Goal: Task Accomplishment & Management: Use online tool/utility

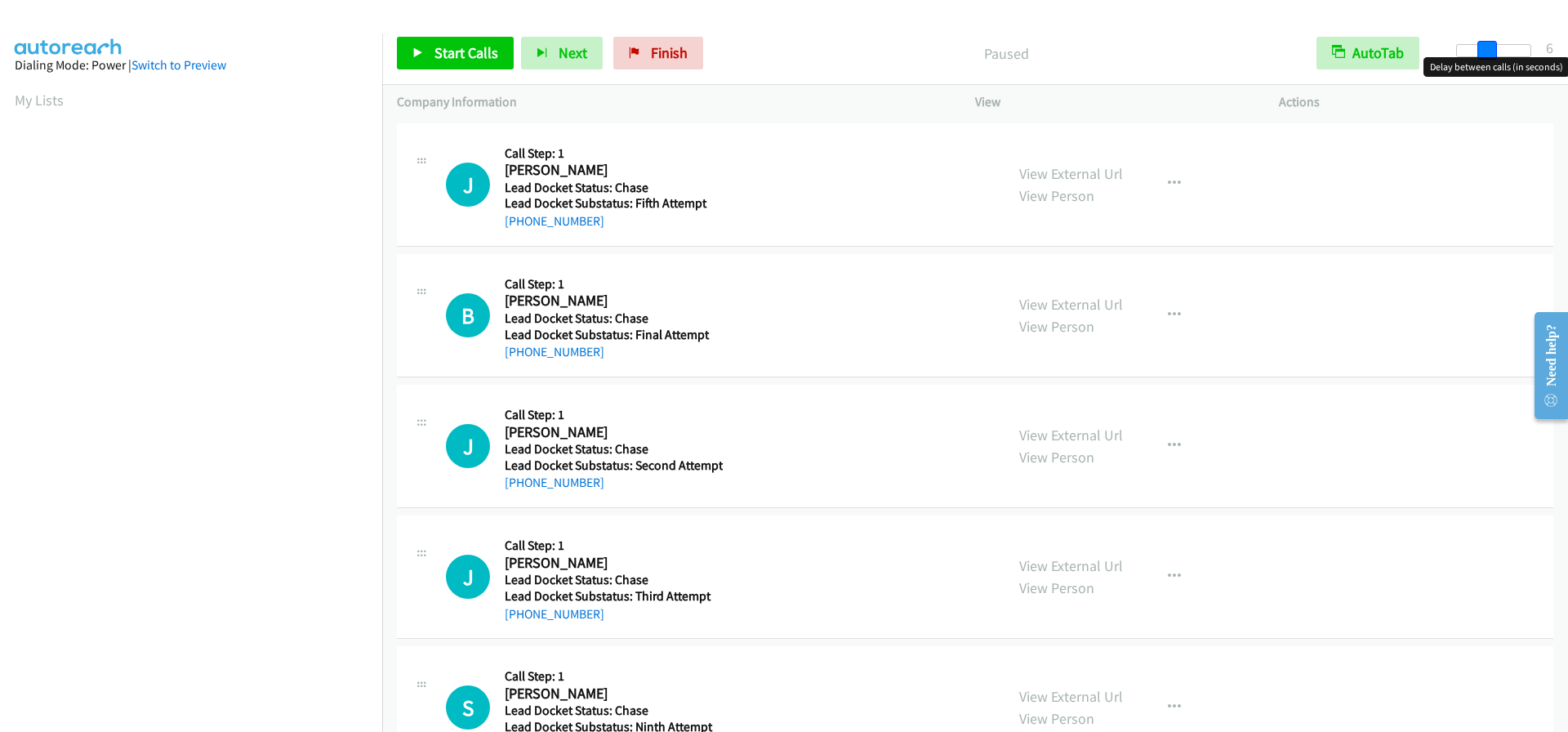
drag, startPoint x: 1460, startPoint y: 50, endPoint x: 1491, endPoint y: 55, distance: 31.4
click at [1491, 55] on span at bounding box center [1487, 50] width 19 height 19
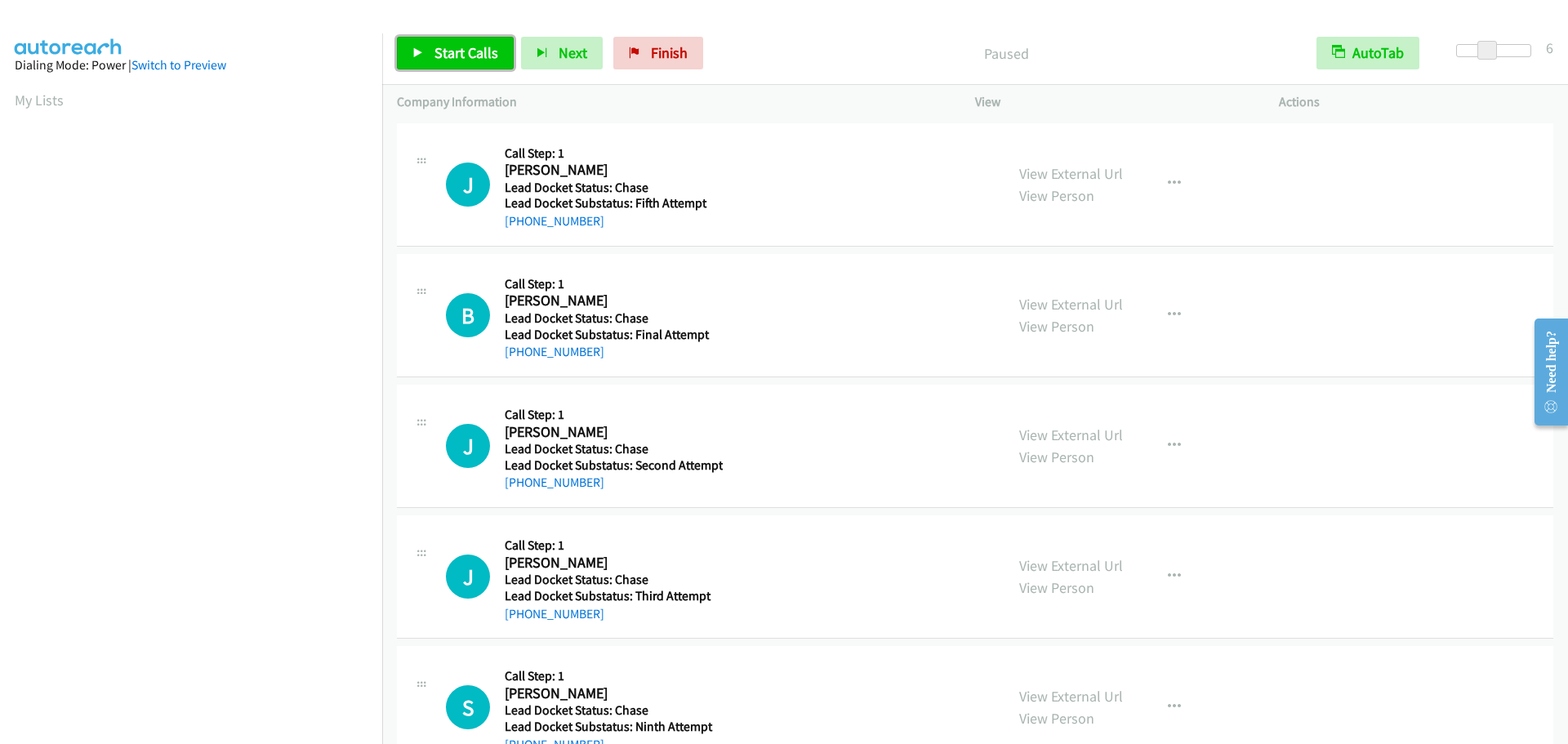
click at [461, 47] on span "Start Calls" at bounding box center [467, 52] width 64 height 19
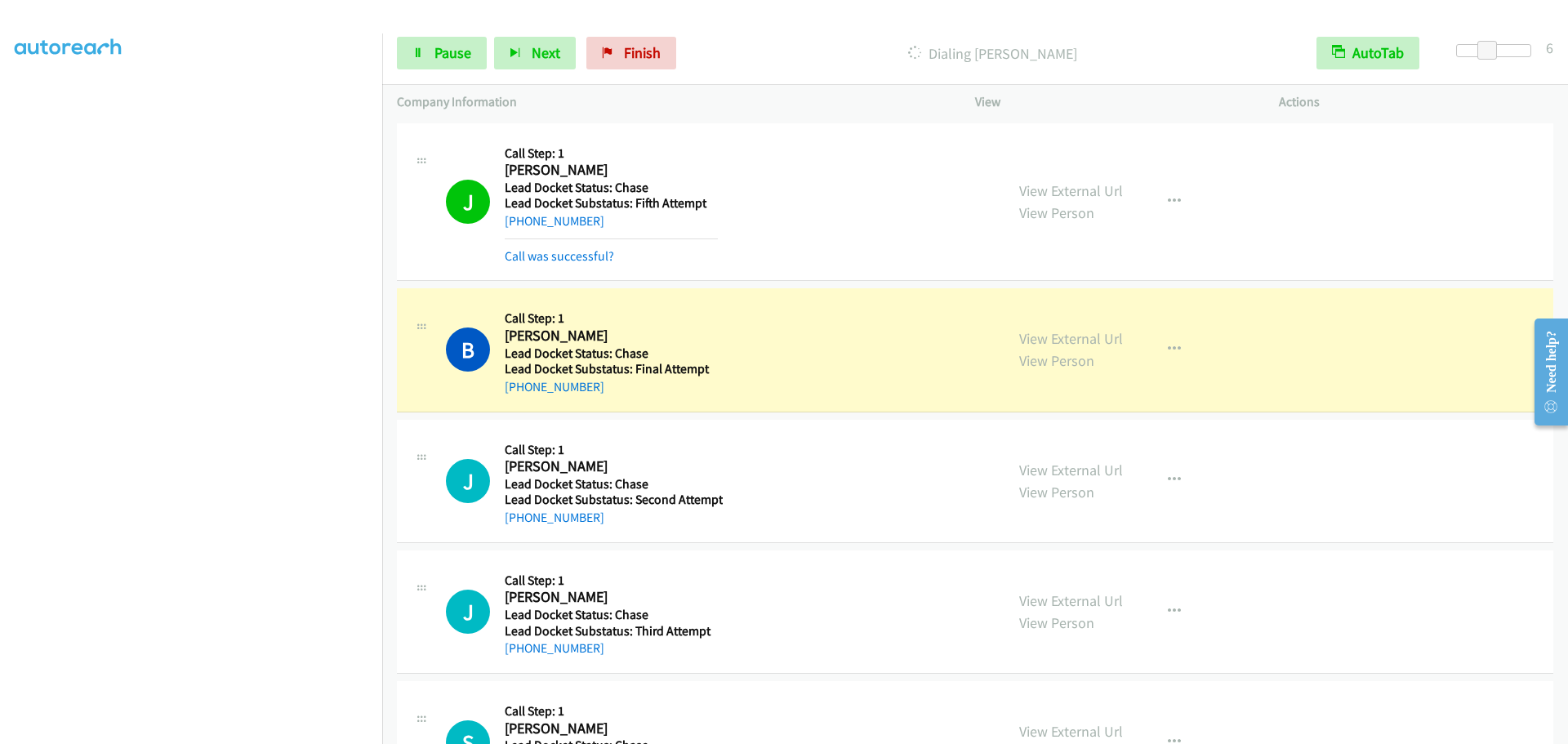
drag, startPoint x: 610, startPoint y: 331, endPoint x: 500, endPoint y: 338, distance: 110.2
click at [500, 338] on div "B Callback Scheduled Call Step: 1 Billy Gene White America/Chicago Lead Docket …" at bounding box center [718, 350] width 544 height 93
click at [596, 316] on h5 "Call Step: 1" at bounding box center [611, 318] width 213 height 16
drag, startPoint x: 609, startPoint y: 340, endPoint x: 504, endPoint y: 343, distance: 105.0
click at [505, 343] on h2 "Billy Gene White" at bounding box center [611, 336] width 213 height 19
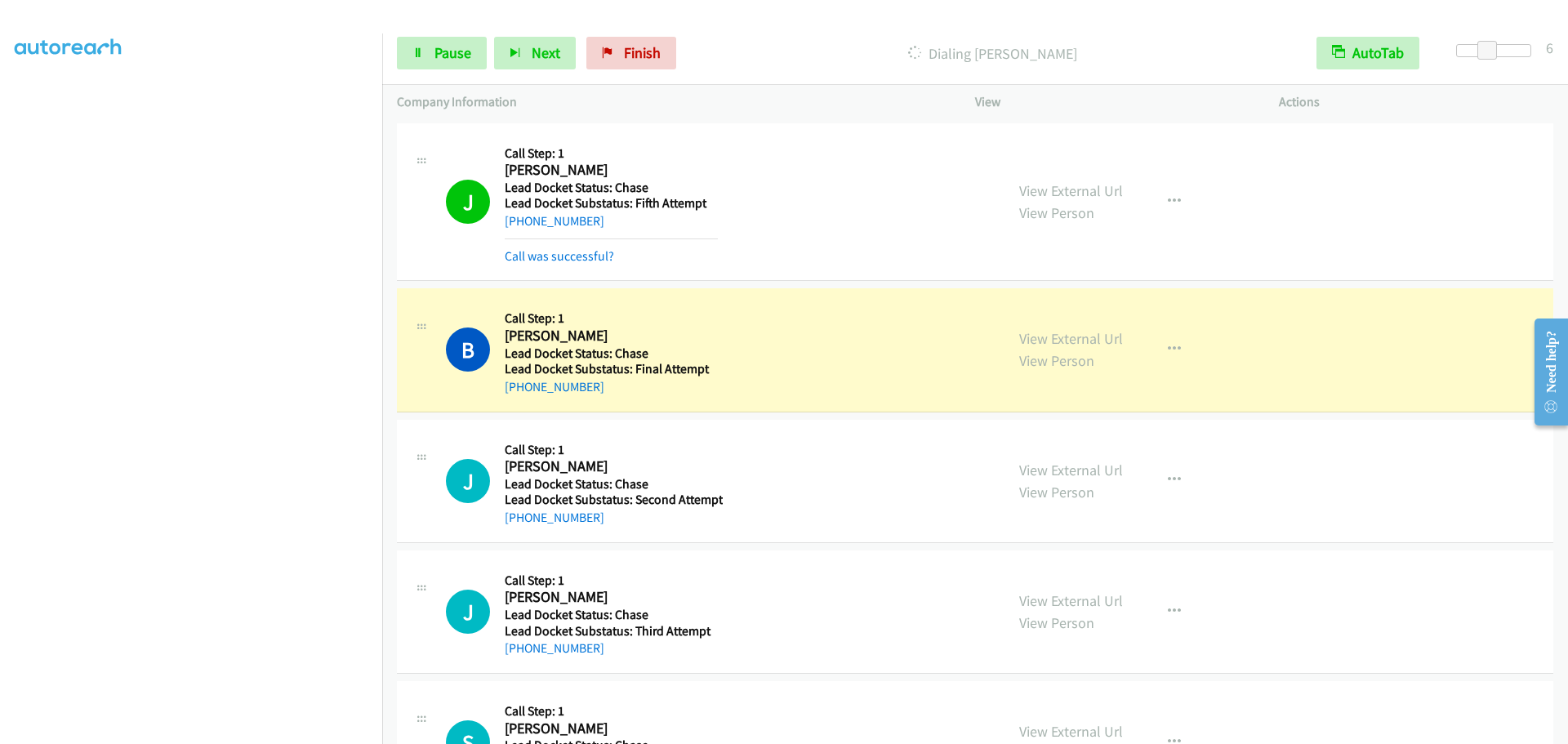
copy h2 "Billy Gene White"
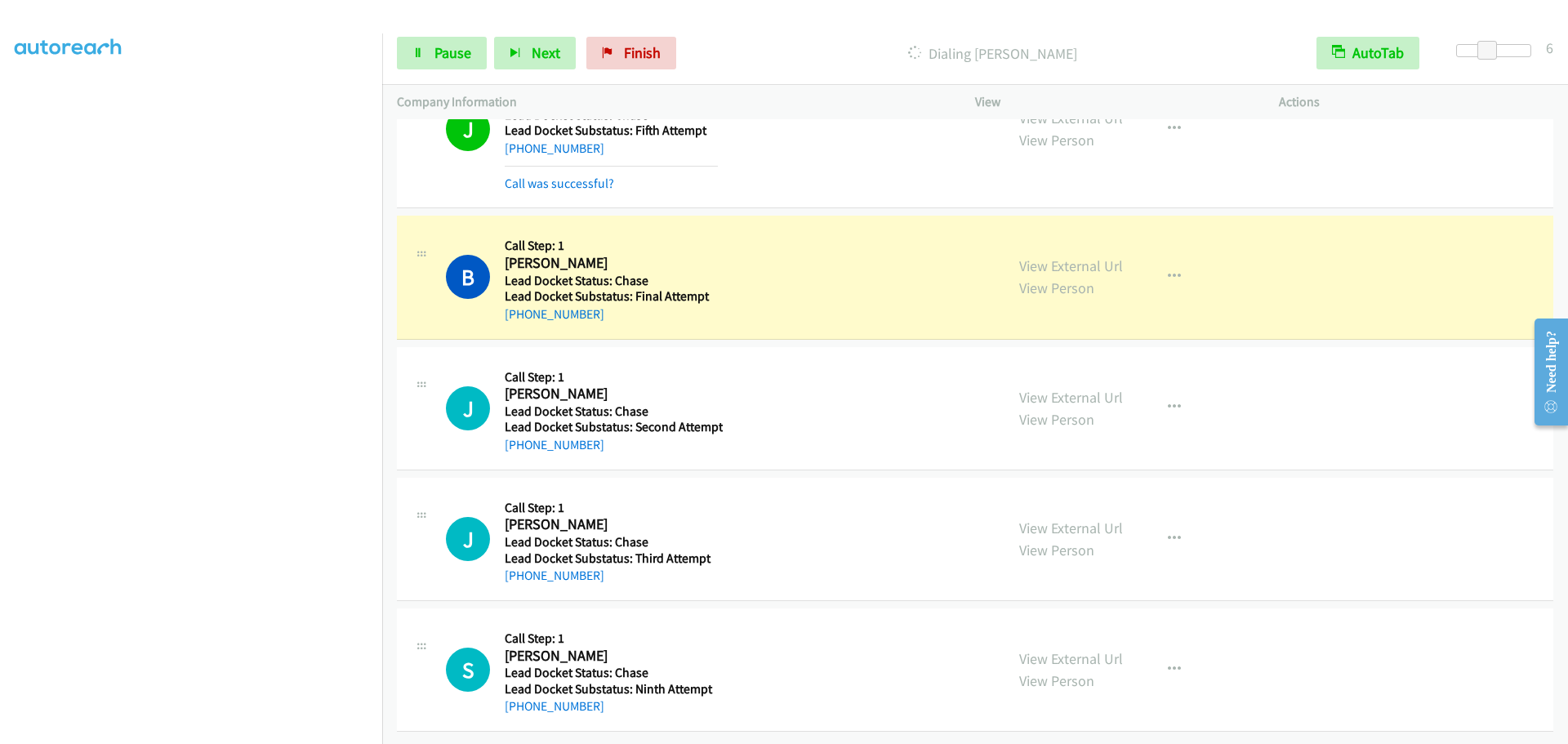
scroll to position [85, 0]
click at [744, 36] on div "Start Calls Pause Next Finish Dialing Billy Gene White AutoTab AutoTab 6" at bounding box center [975, 53] width 1186 height 63
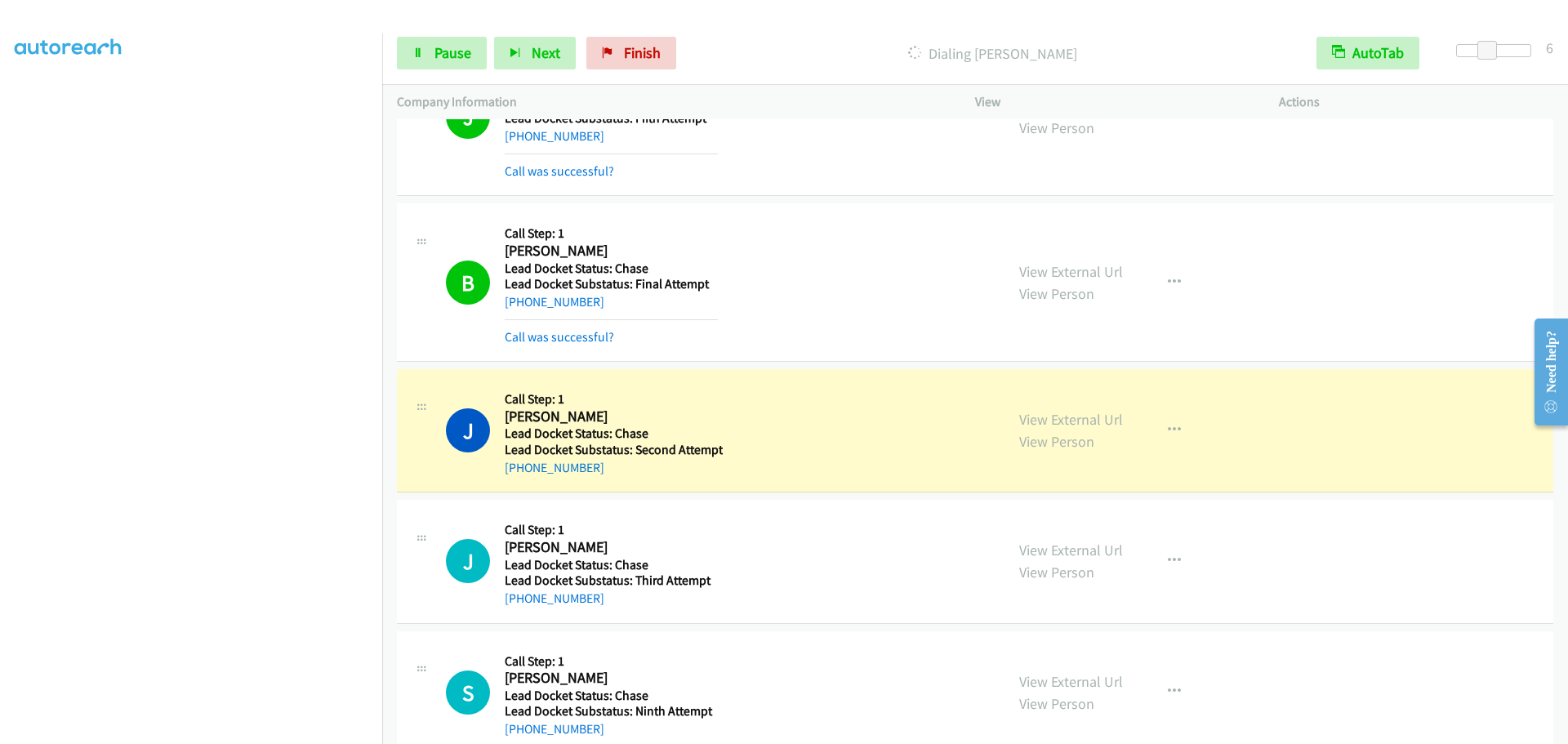
scroll to position [119, 0]
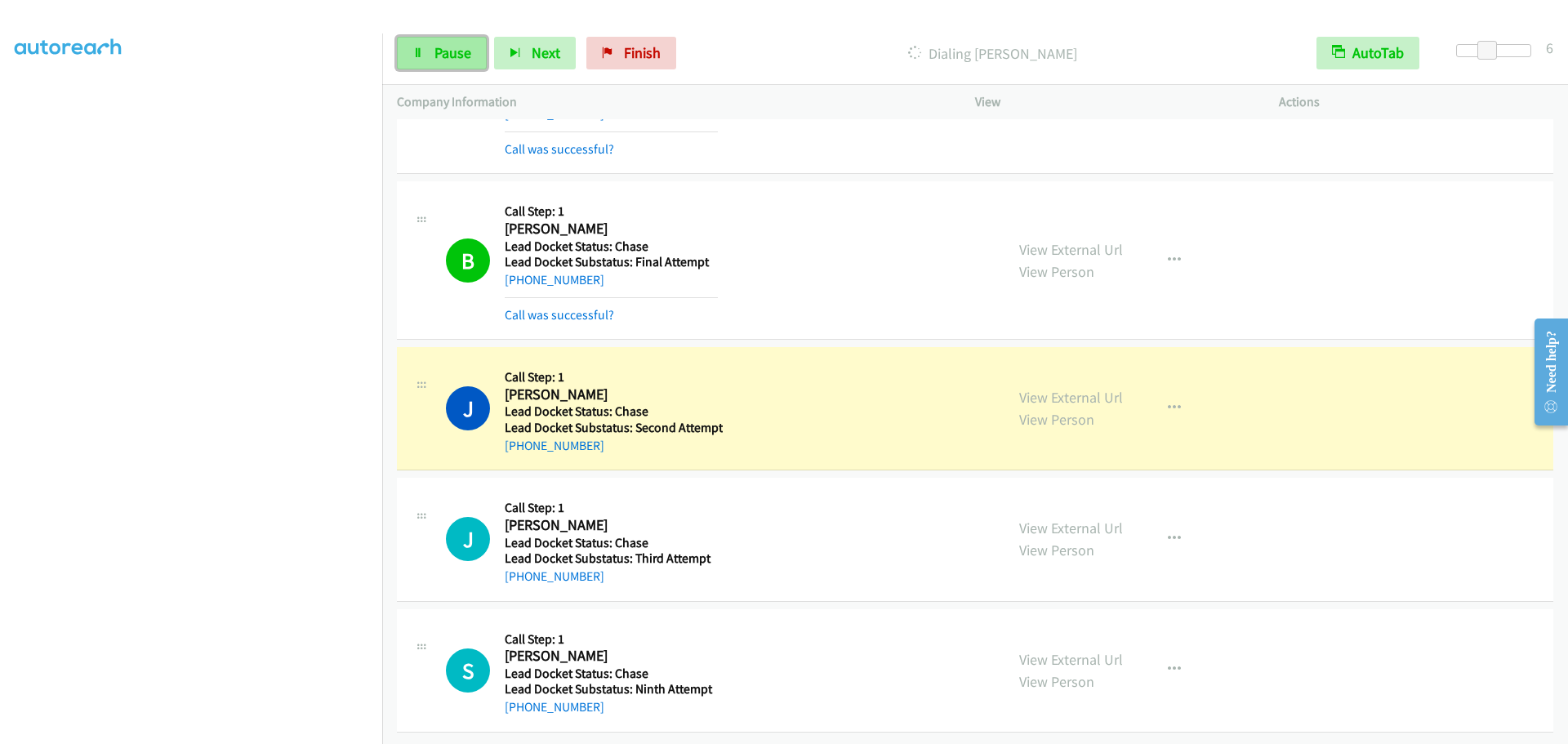
click at [446, 49] on span "Pause" at bounding box center [453, 52] width 37 height 19
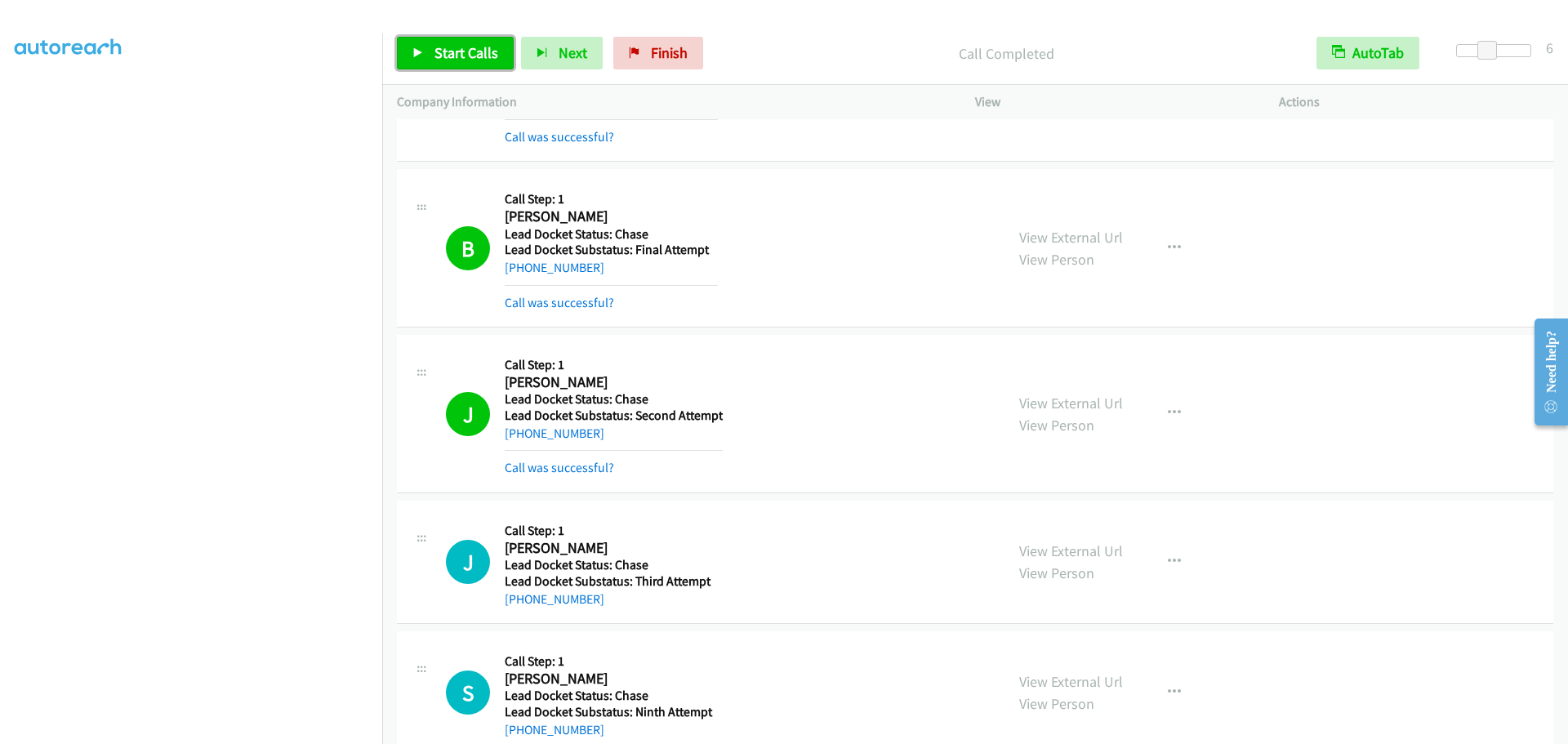
click at [453, 52] on span "Start Calls" at bounding box center [467, 52] width 64 height 19
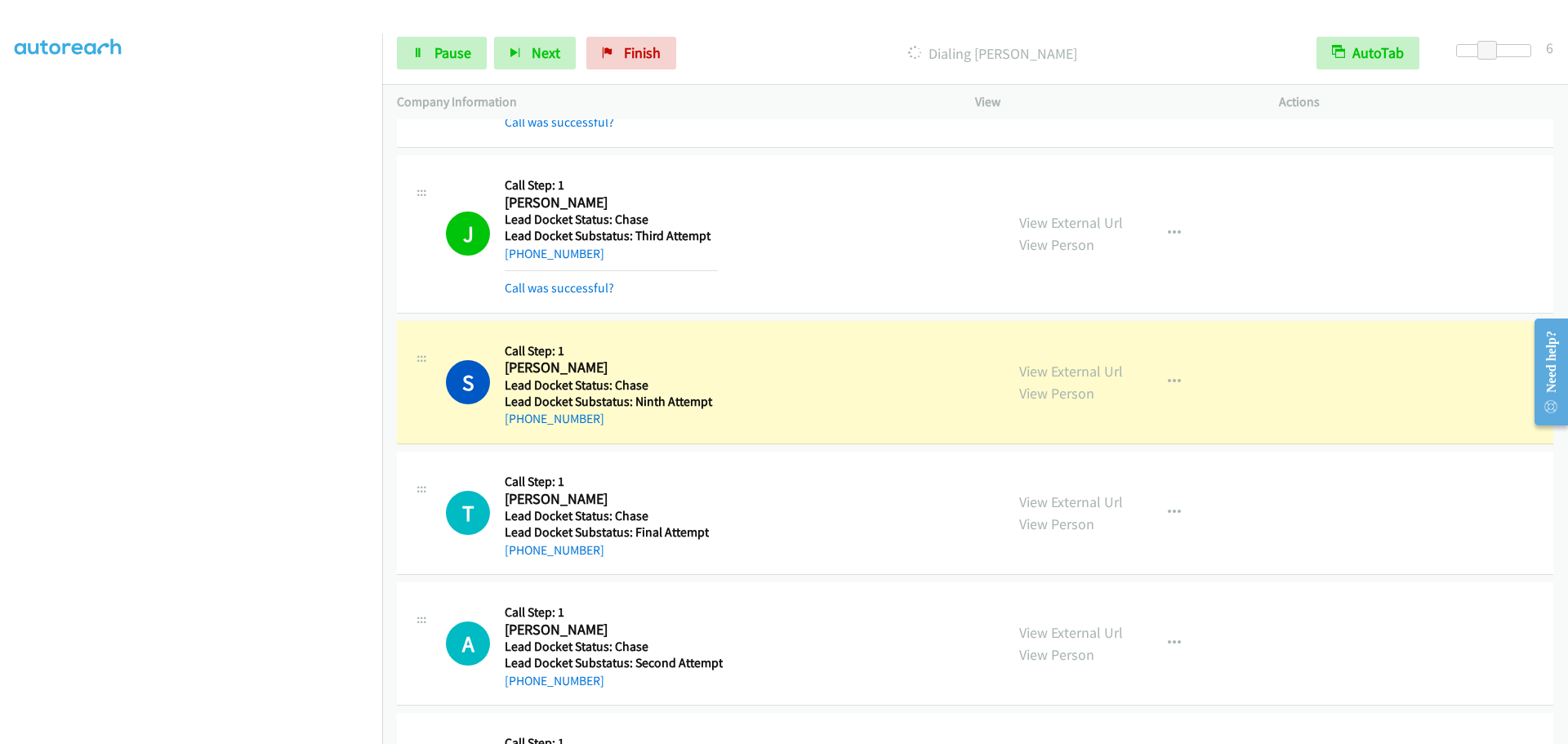
scroll to position [582, 0]
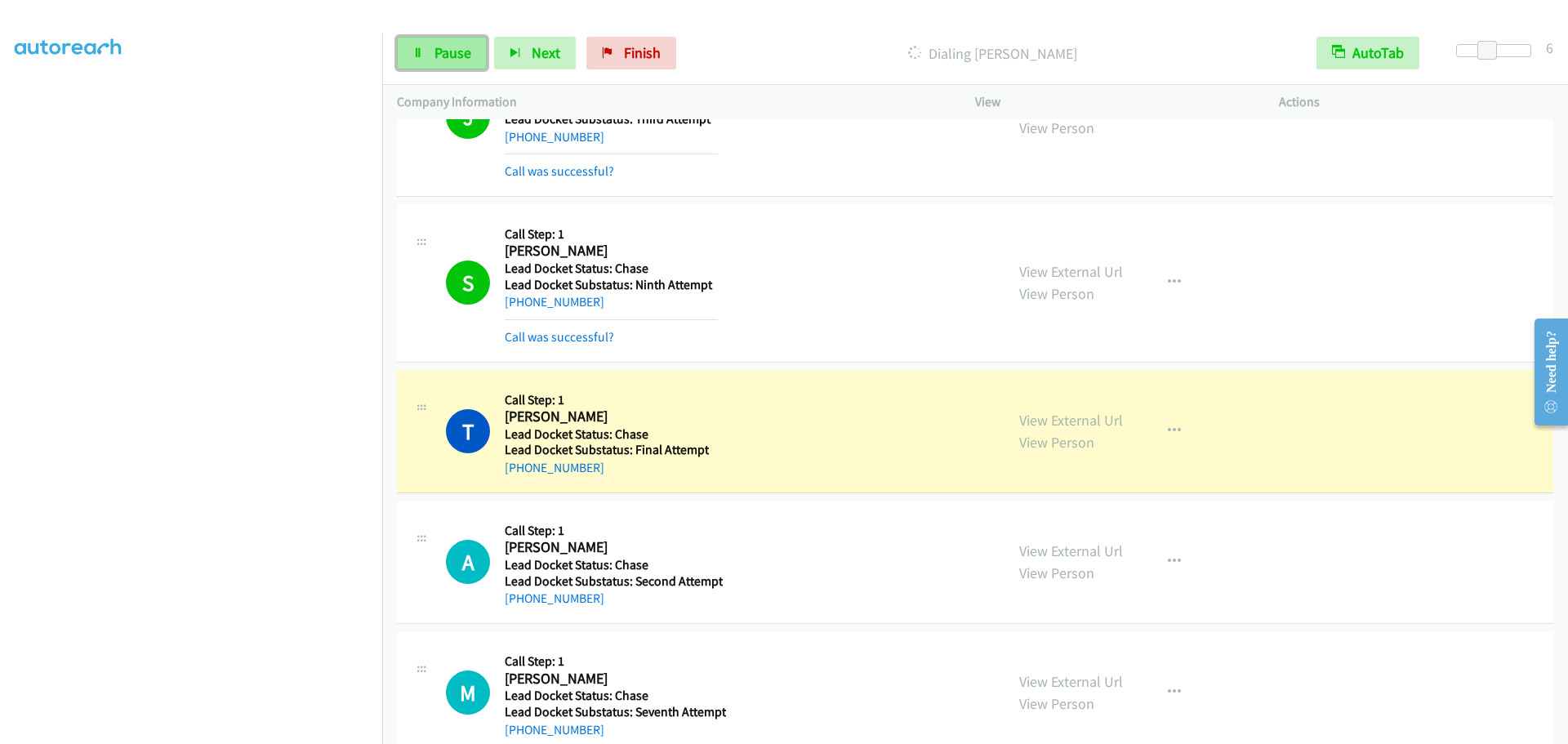
click at [452, 56] on span "Pause" at bounding box center [453, 52] width 37 height 19
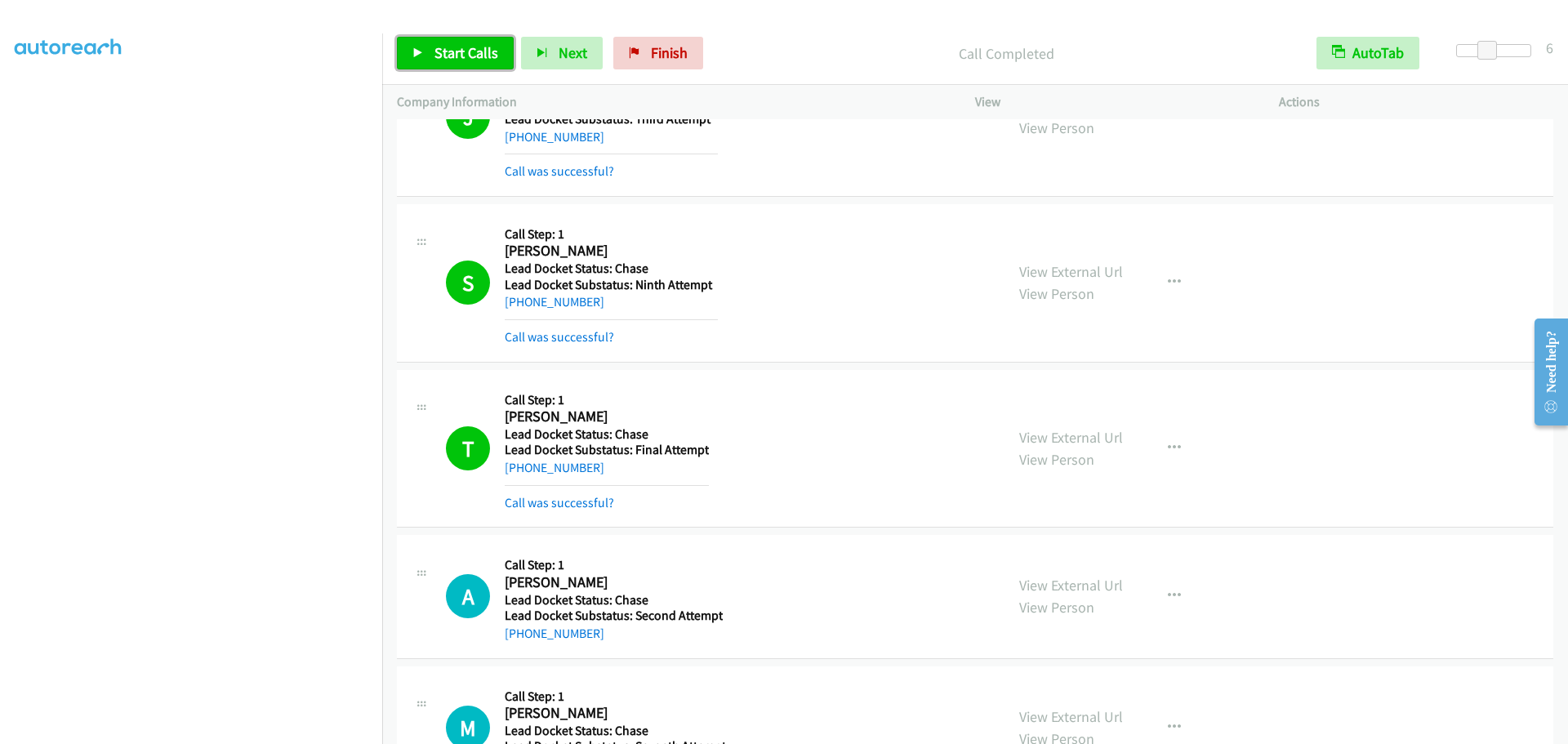
click at [465, 60] on span "Start Calls" at bounding box center [467, 52] width 64 height 19
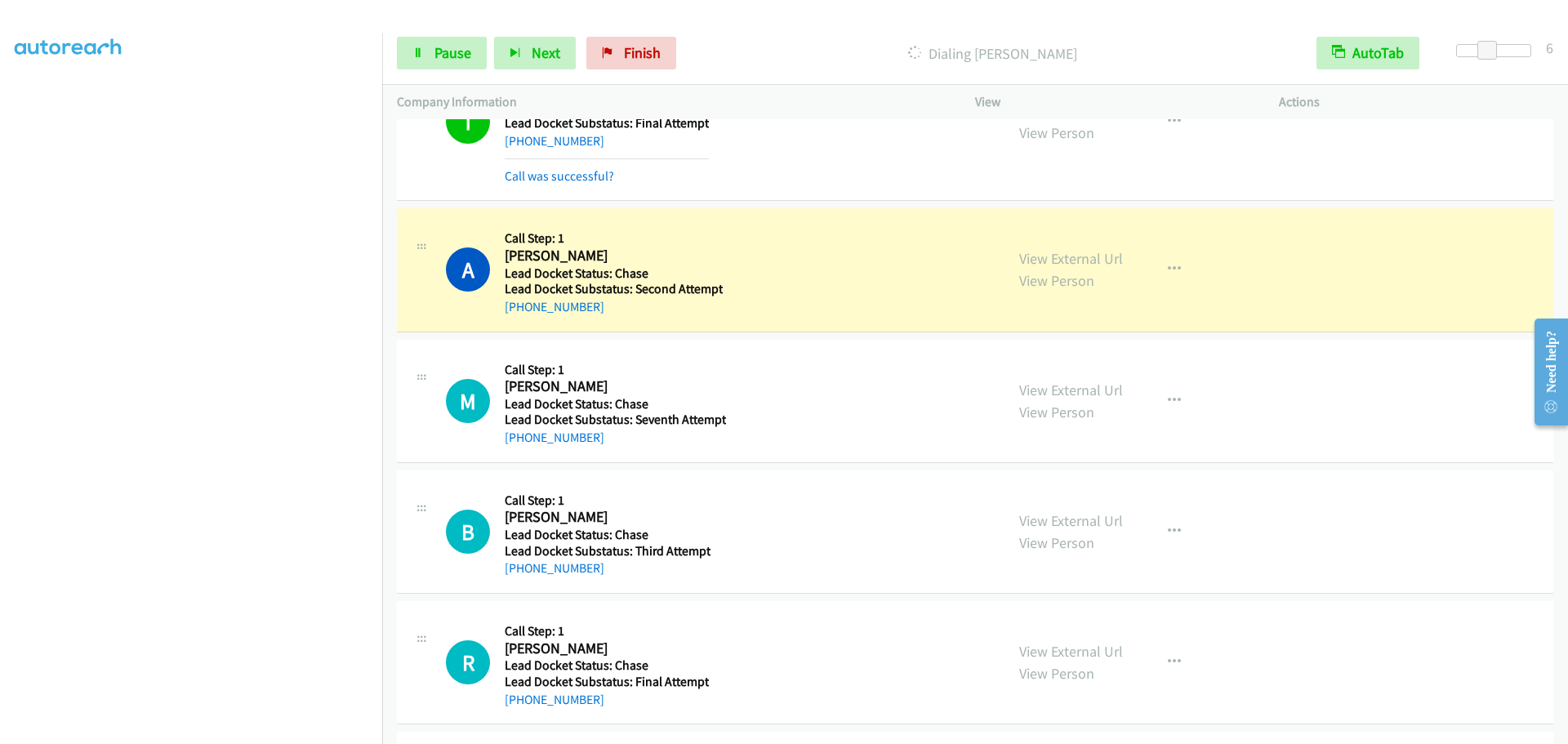
scroll to position [990, 0]
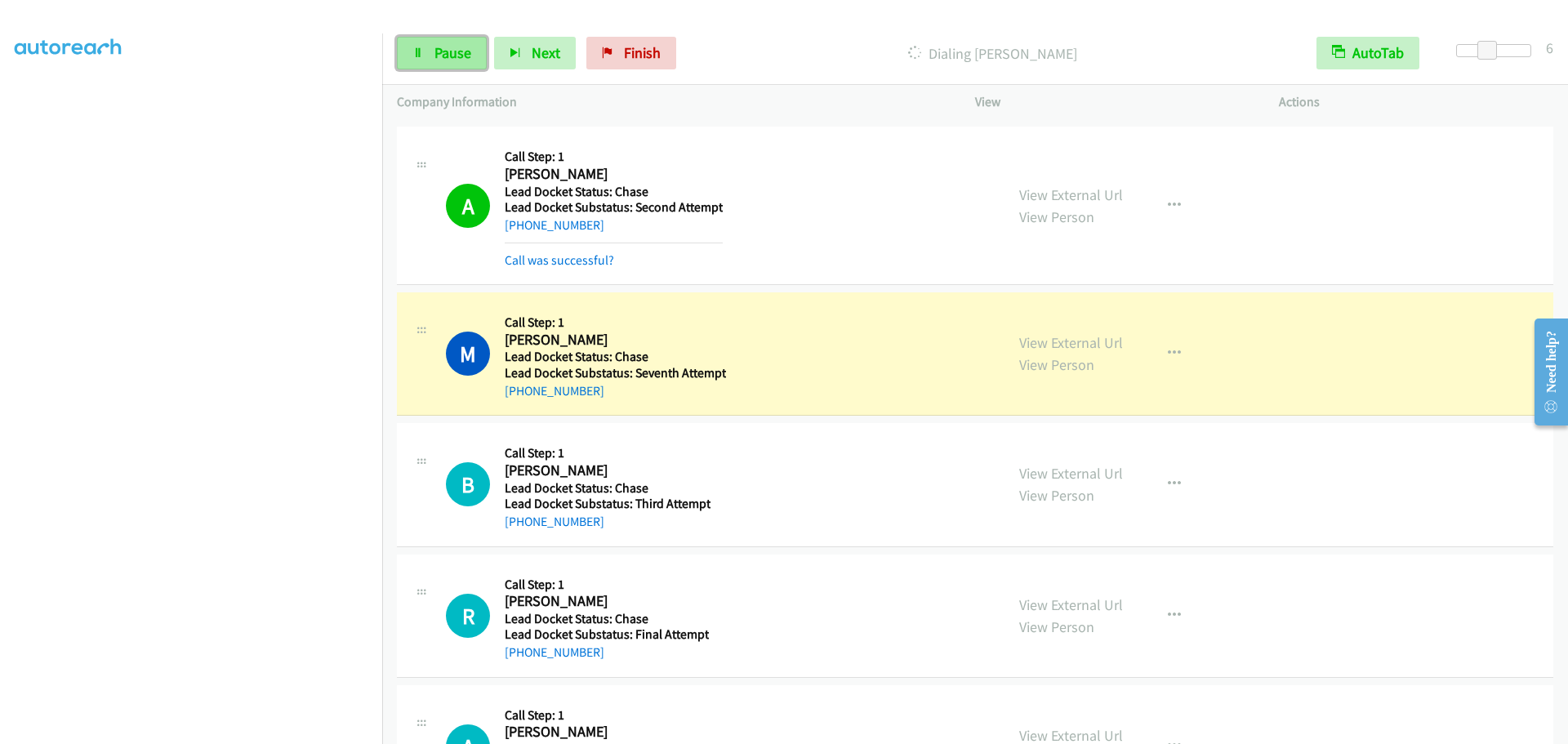
click at [446, 60] on span "Pause" at bounding box center [453, 52] width 37 height 19
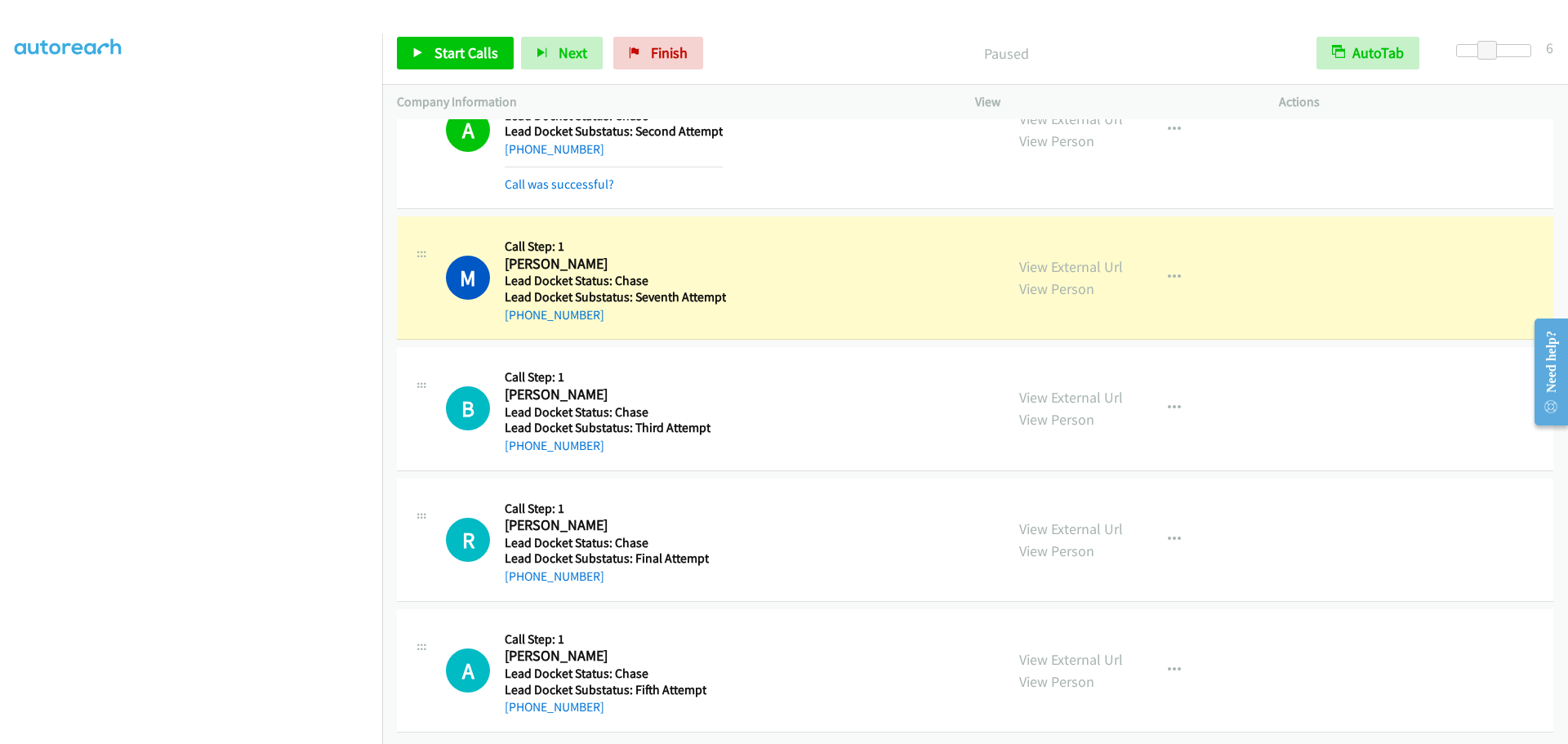
scroll to position [1079, 0]
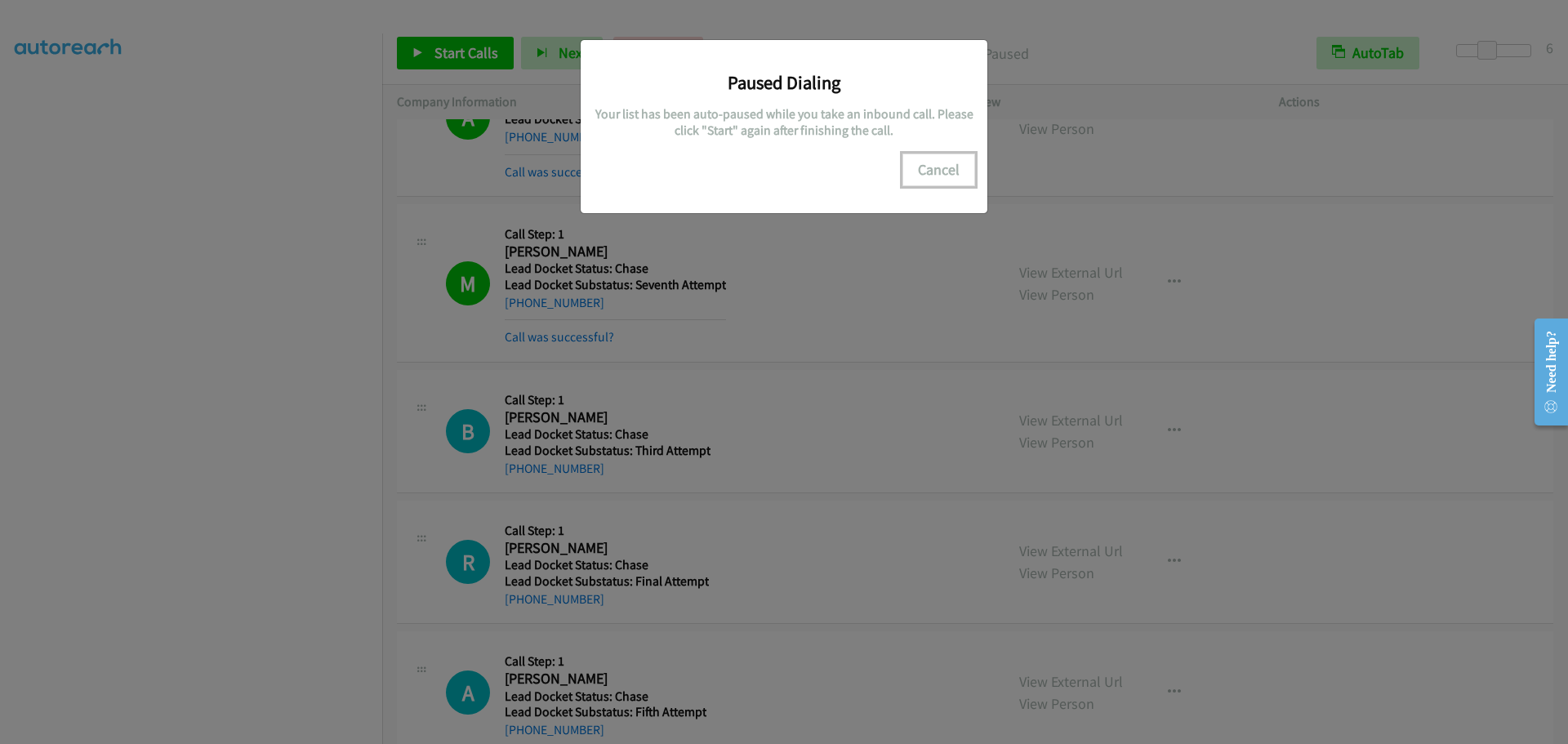
click at [937, 172] on button "Cancel" at bounding box center [939, 170] width 72 height 33
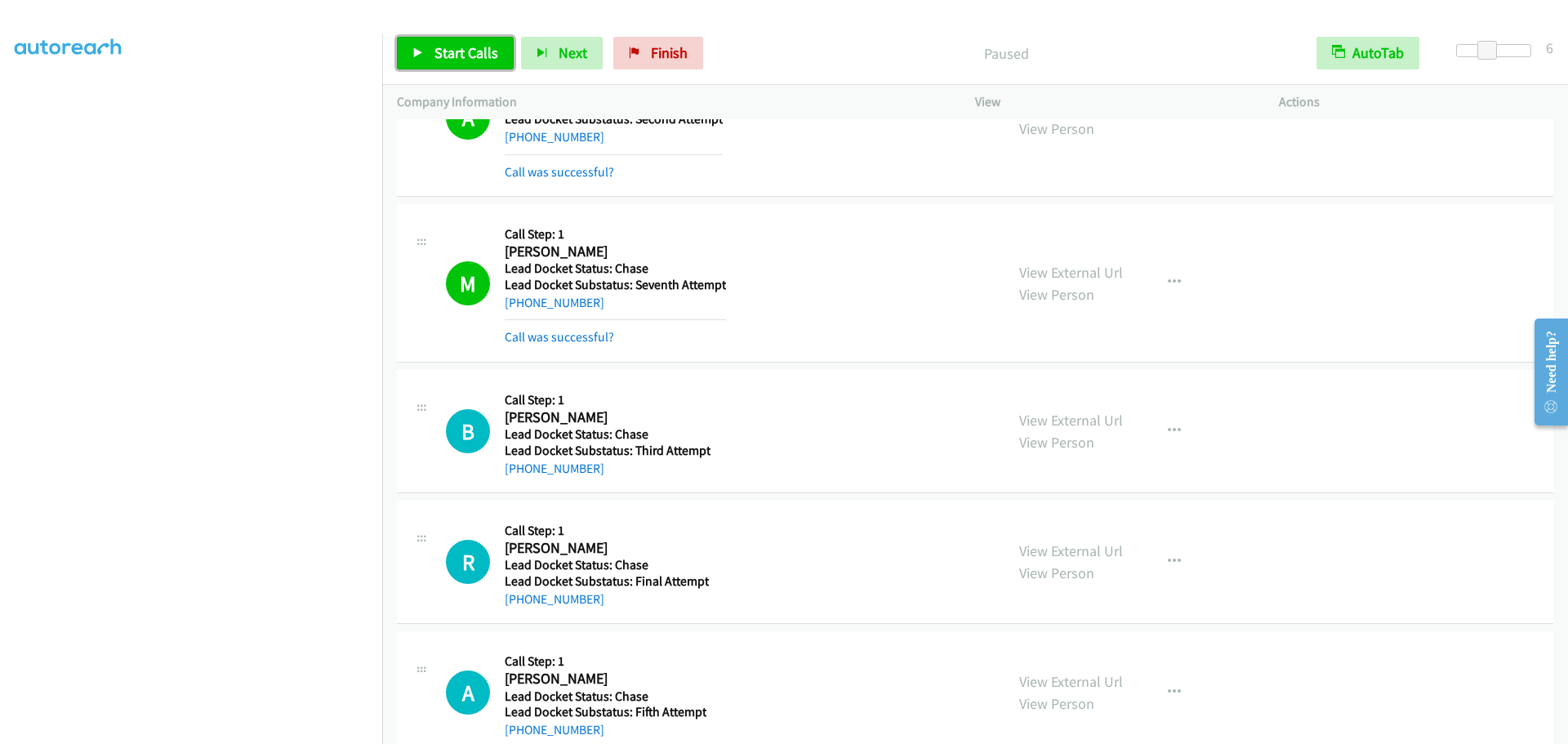
click at [461, 52] on span "Start Calls" at bounding box center [467, 52] width 64 height 19
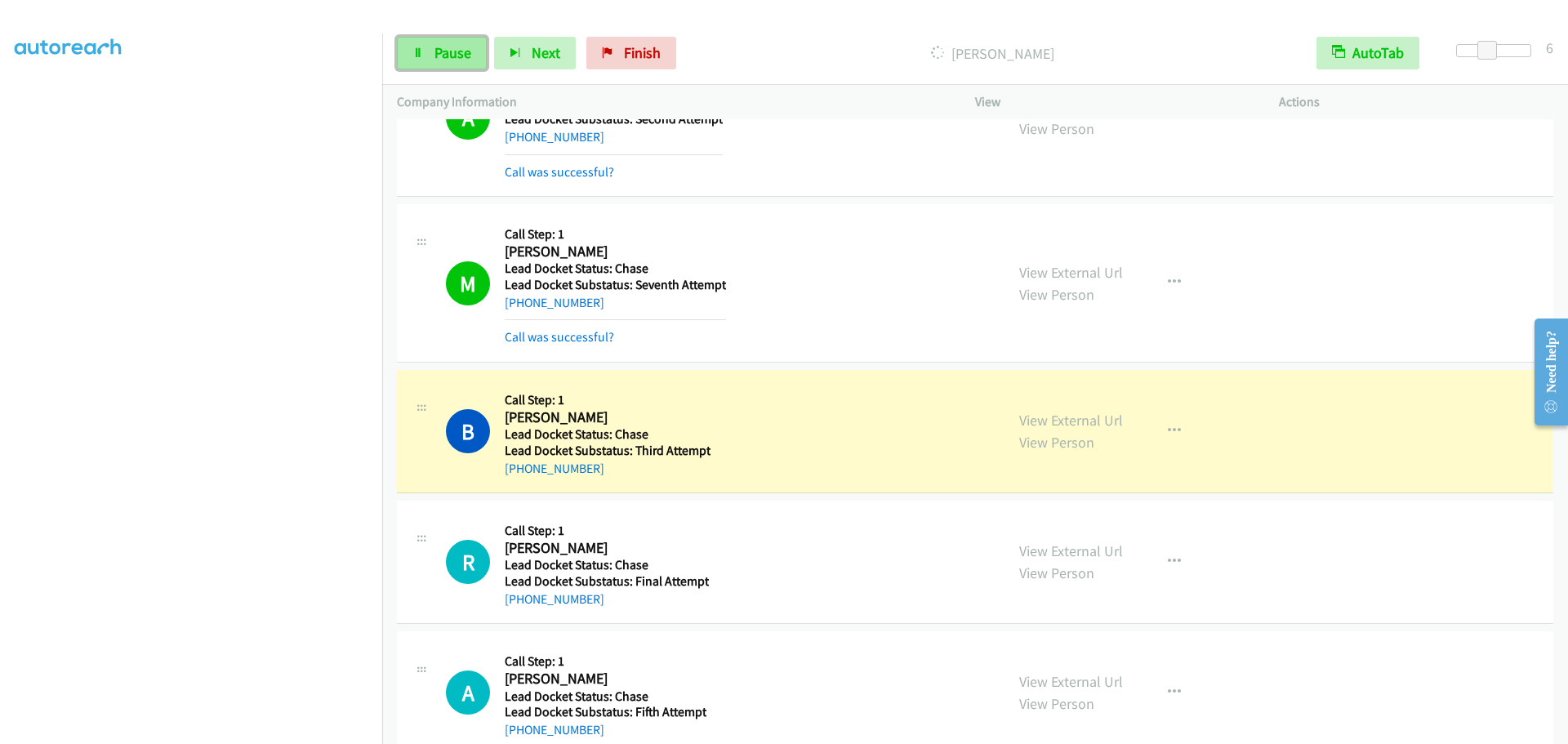
click at [432, 58] on link "Pause" at bounding box center [442, 53] width 90 height 33
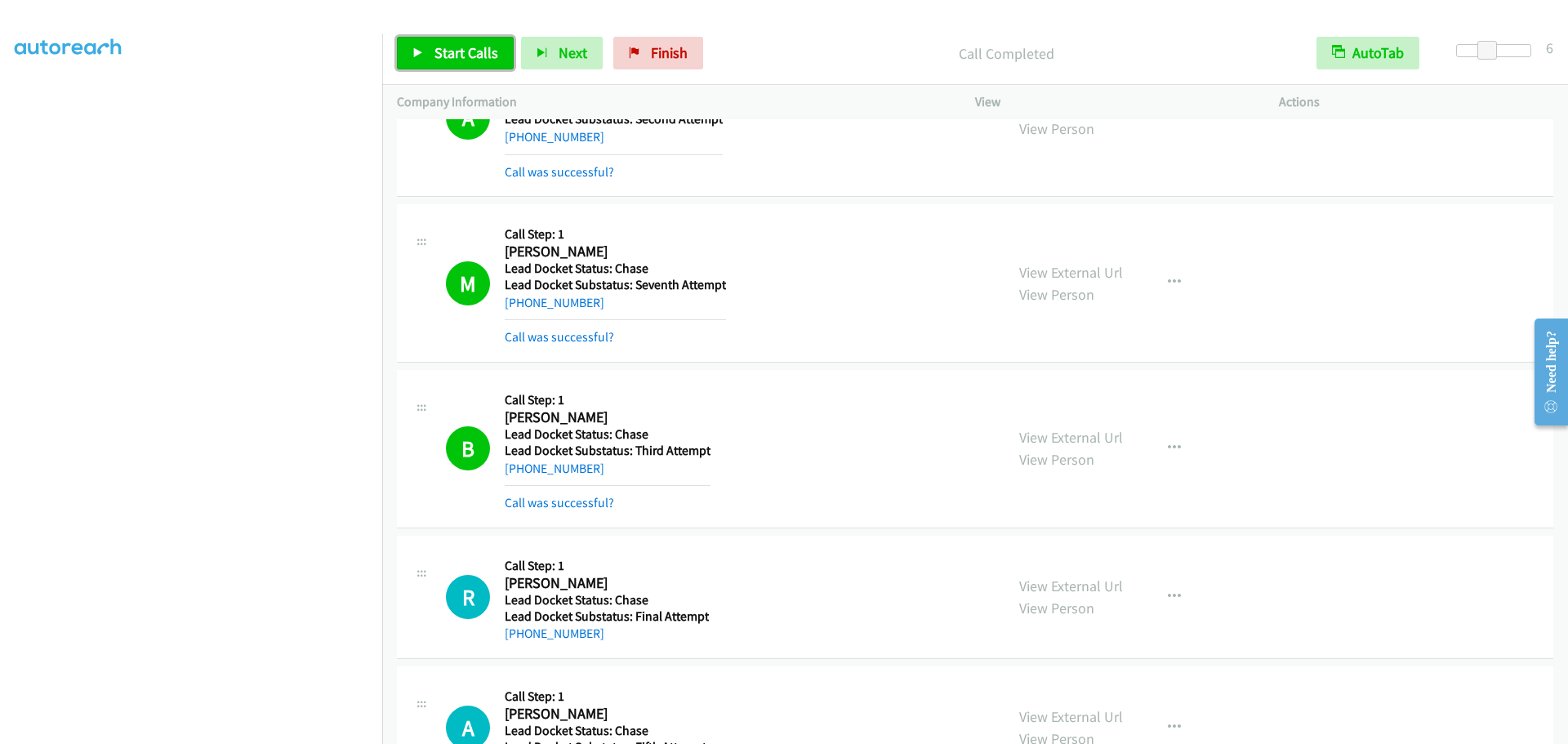
click at [483, 49] on span "Start Calls" at bounding box center [467, 52] width 64 height 19
click at [441, 58] on span "Pause" at bounding box center [453, 52] width 37 height 19
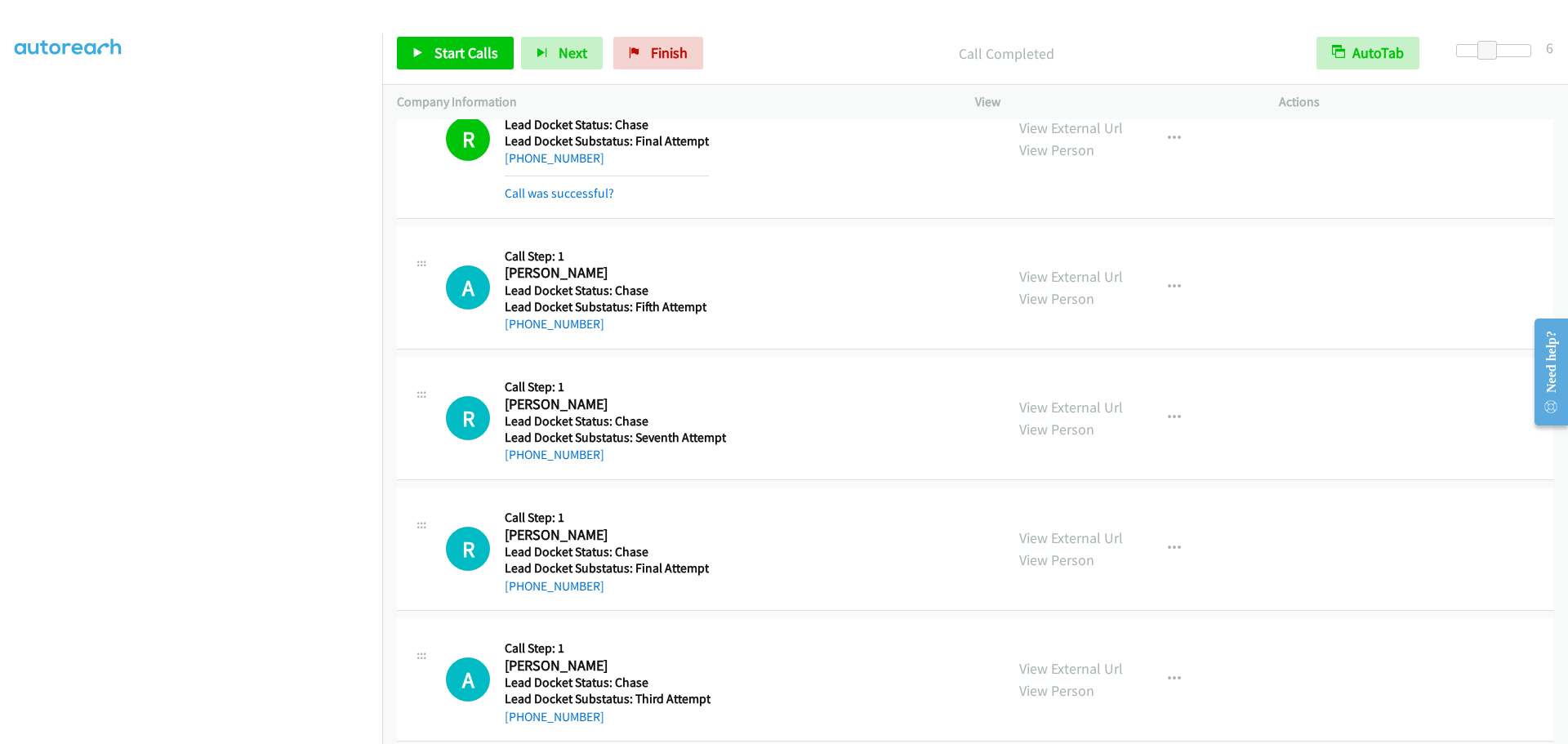
scroll to position [1569, 0]
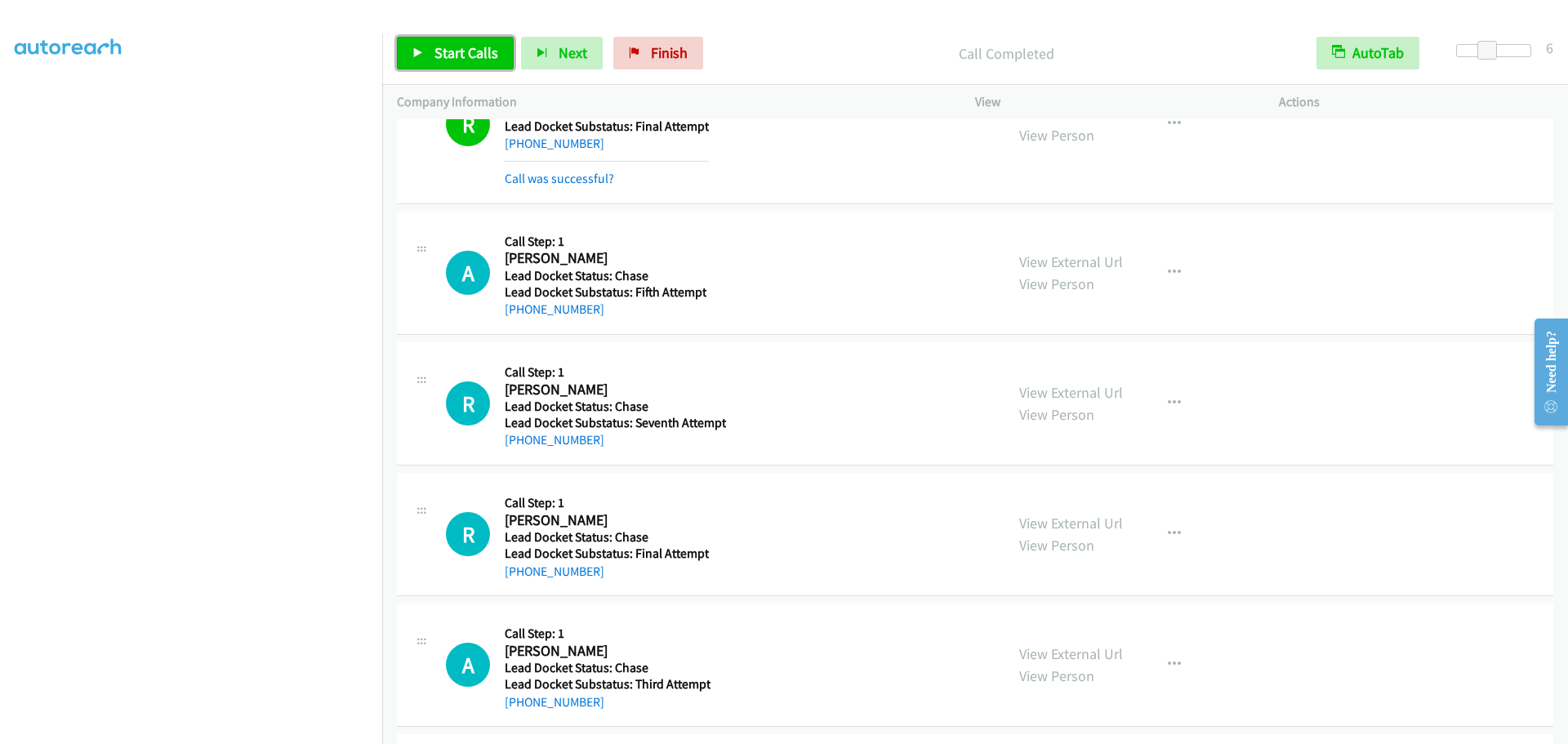
click at [467, 58] on span "Start Calls" at bounding box center [467, 52] width 64 height 19
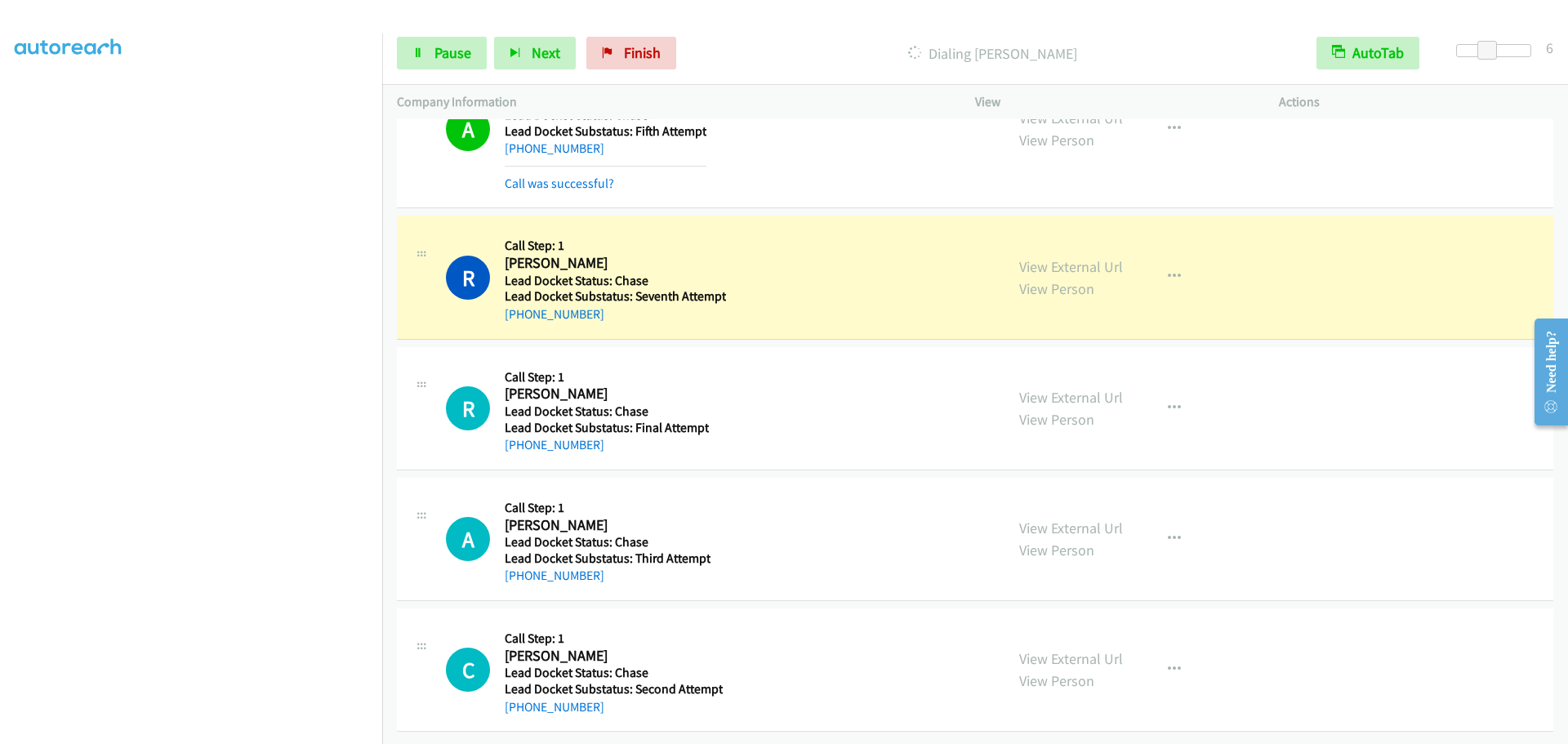
scroll to position [1742, 0]
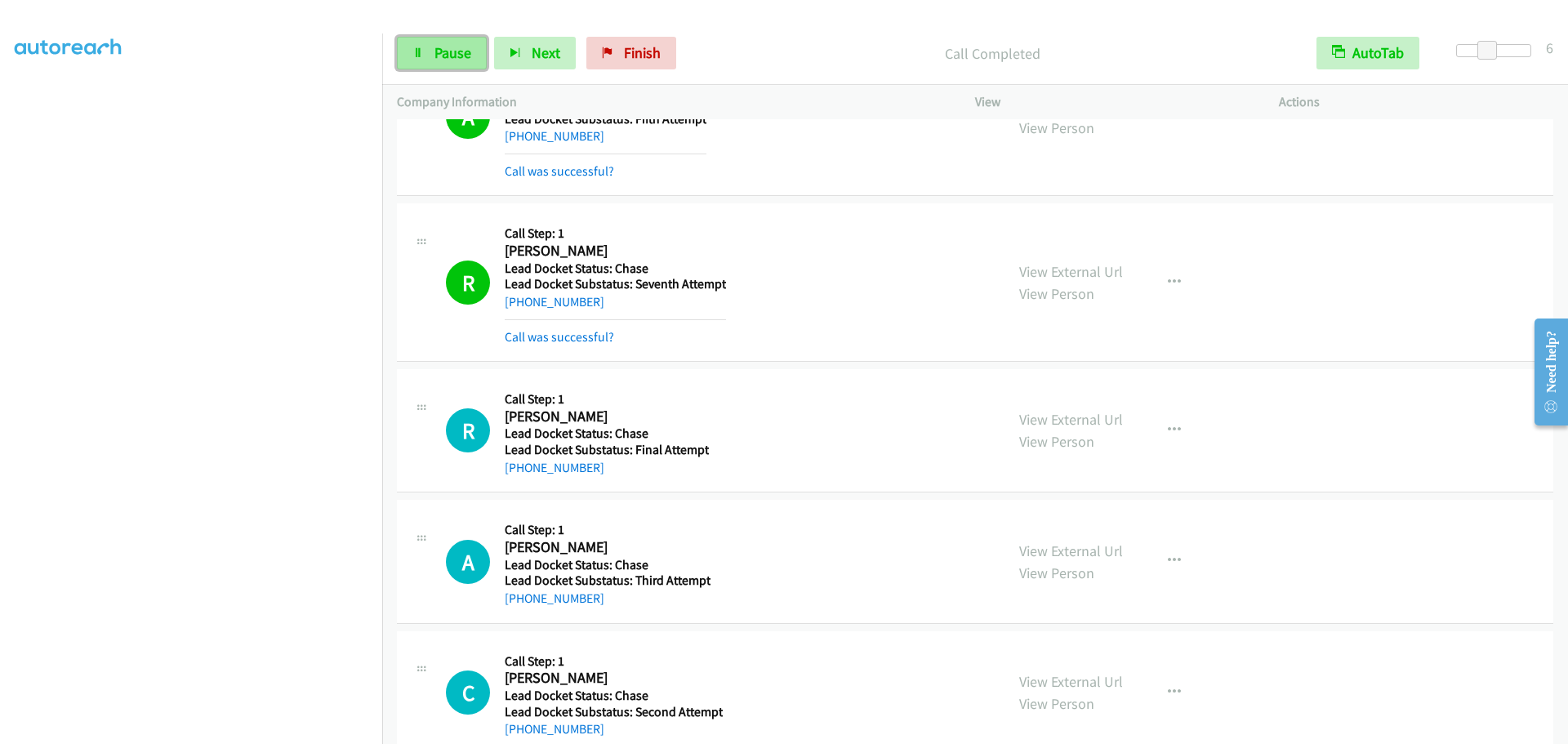
click at [466, 52] on span "Pause" at bounding box center [453, 52] width 37 height 19
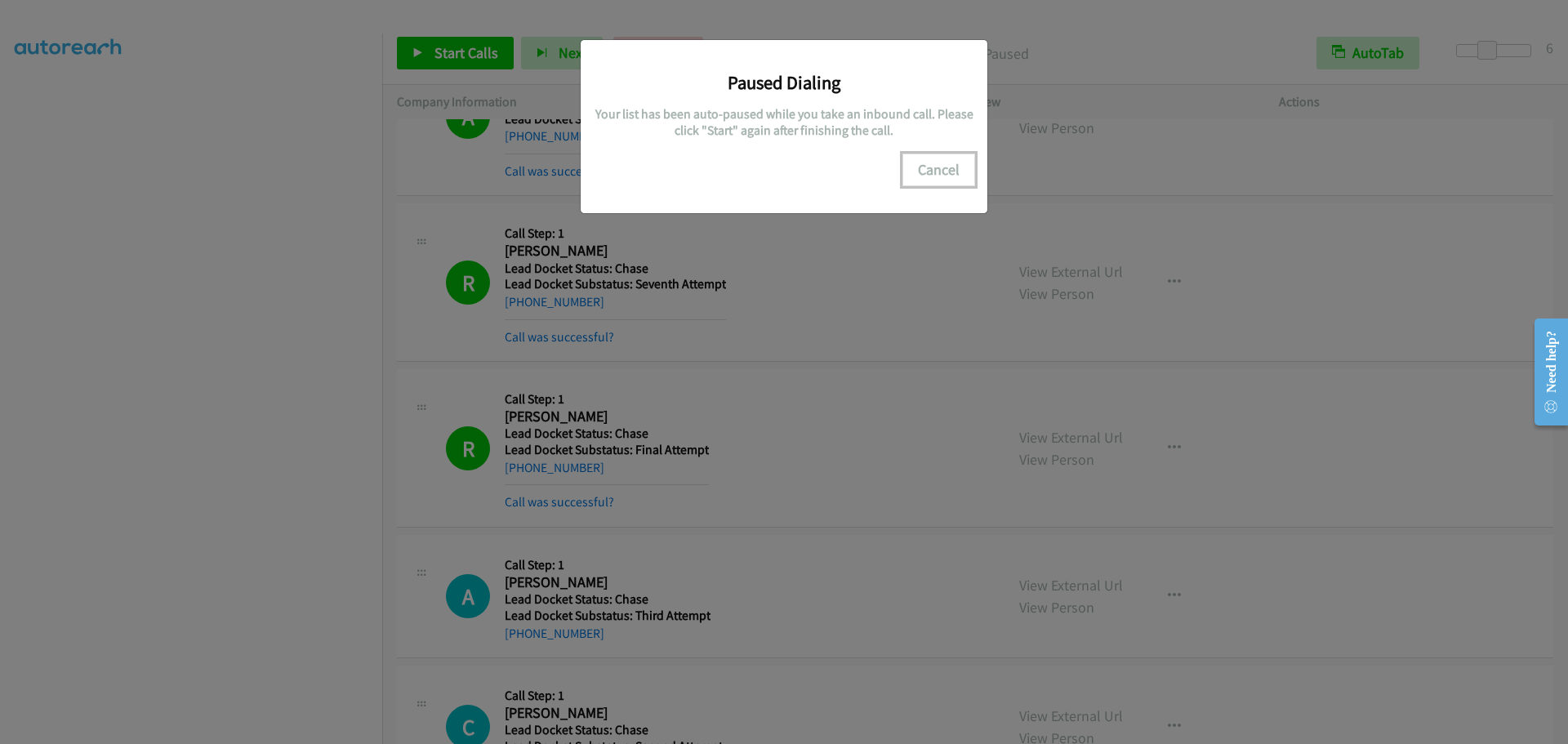
click at [940, 175] on button "Cancel" at bounding box center [939, 170] width 72 height 33
click at [954, 169] on button "Cancel" at bounding box center [939, 170] width 72 height 33
click at [949, 171] on button "Cancel" at bounding box center [939, 170] width 72 height 33
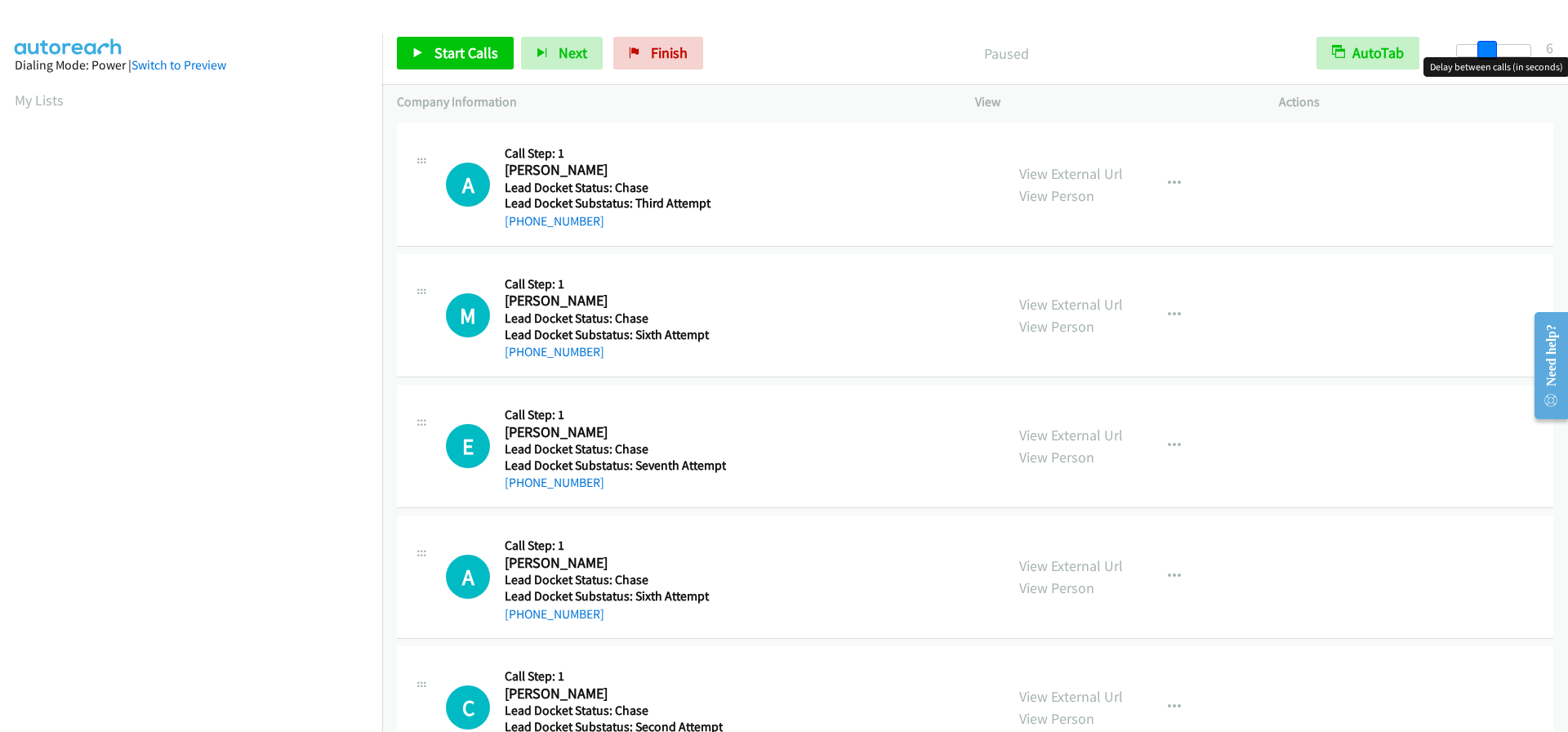
drag, startPoint x: 1457, startPoint y: 46, endPoint x: 1484, endPoint y: 41, distance: 27.5
click at [1484, 41] on span at bounding box center [1487, 50] width 19 height 19
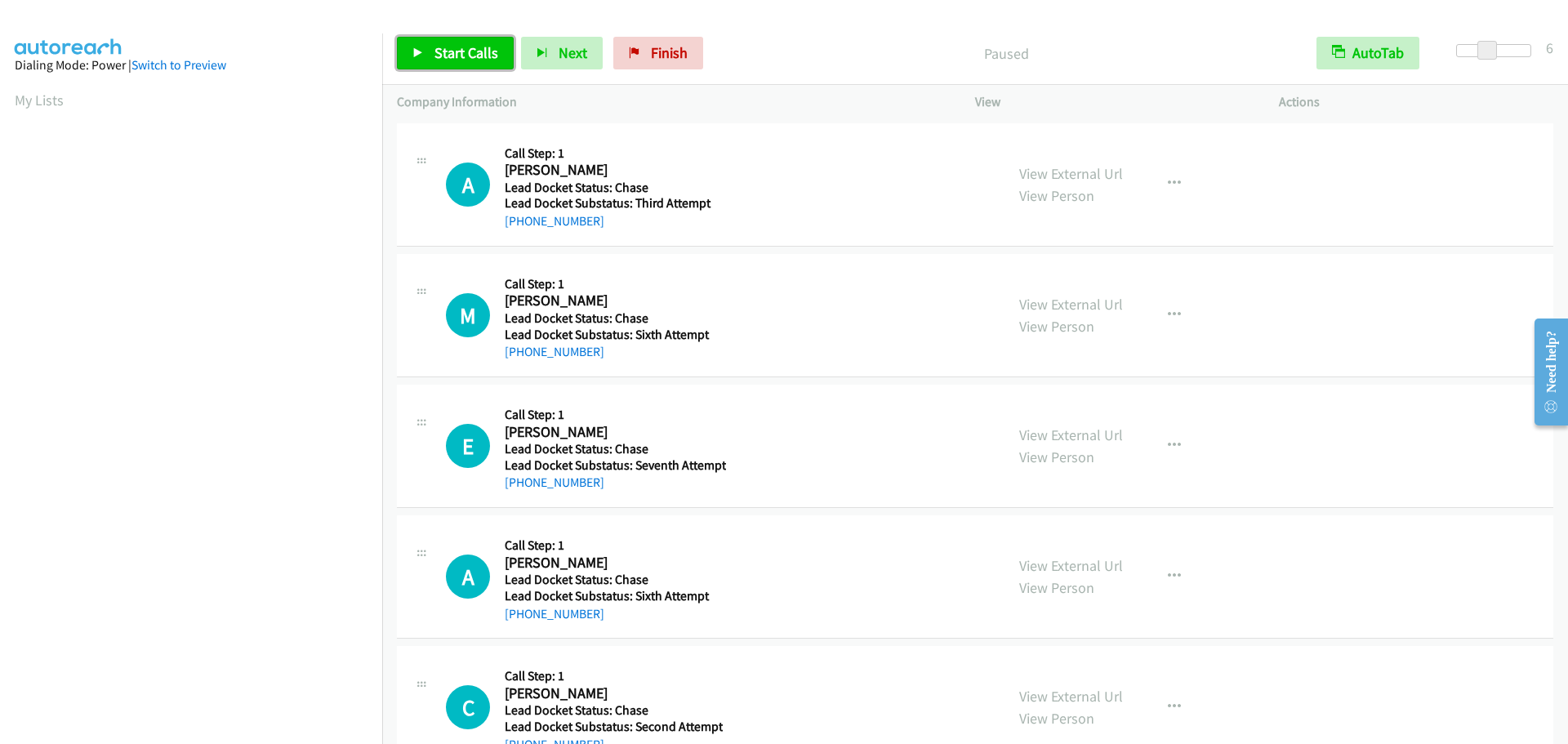
click at [472, 50] on span "Start Calls" at bounding box center [467, 52] width 64 height 19
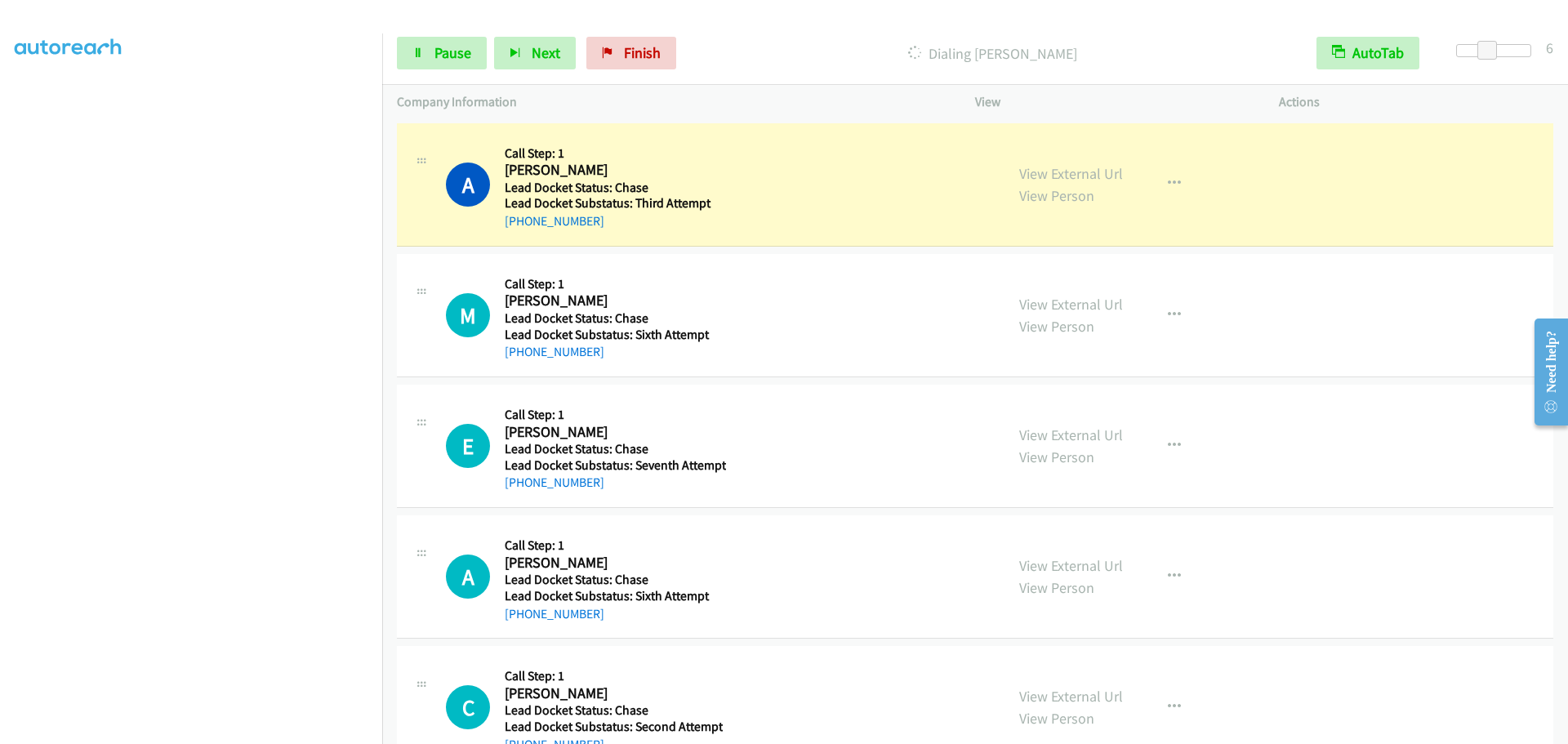
scroll to position [172, 0]
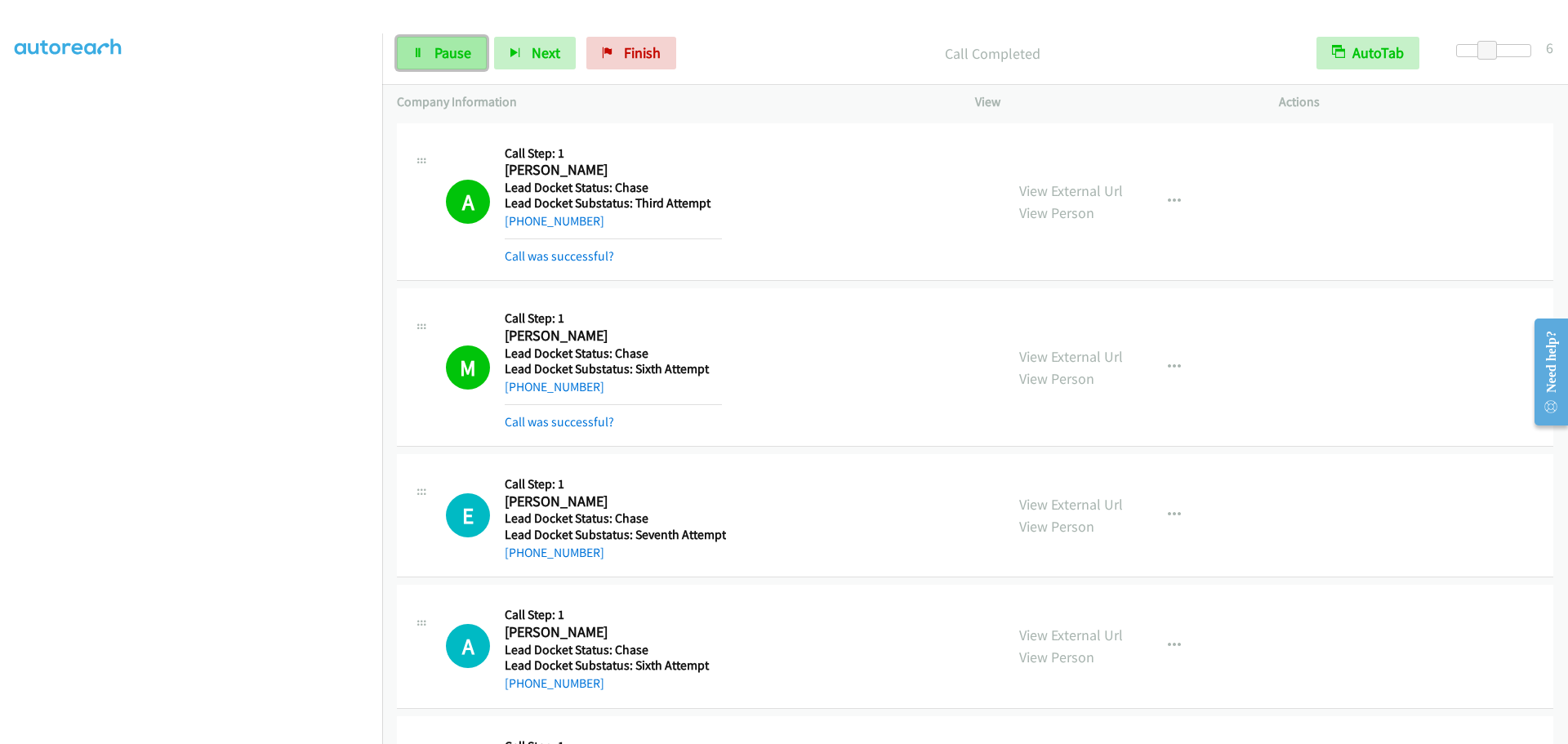
click at [449, 50] on span "Pause" at bounding box center [453, 52] width 37 height 19
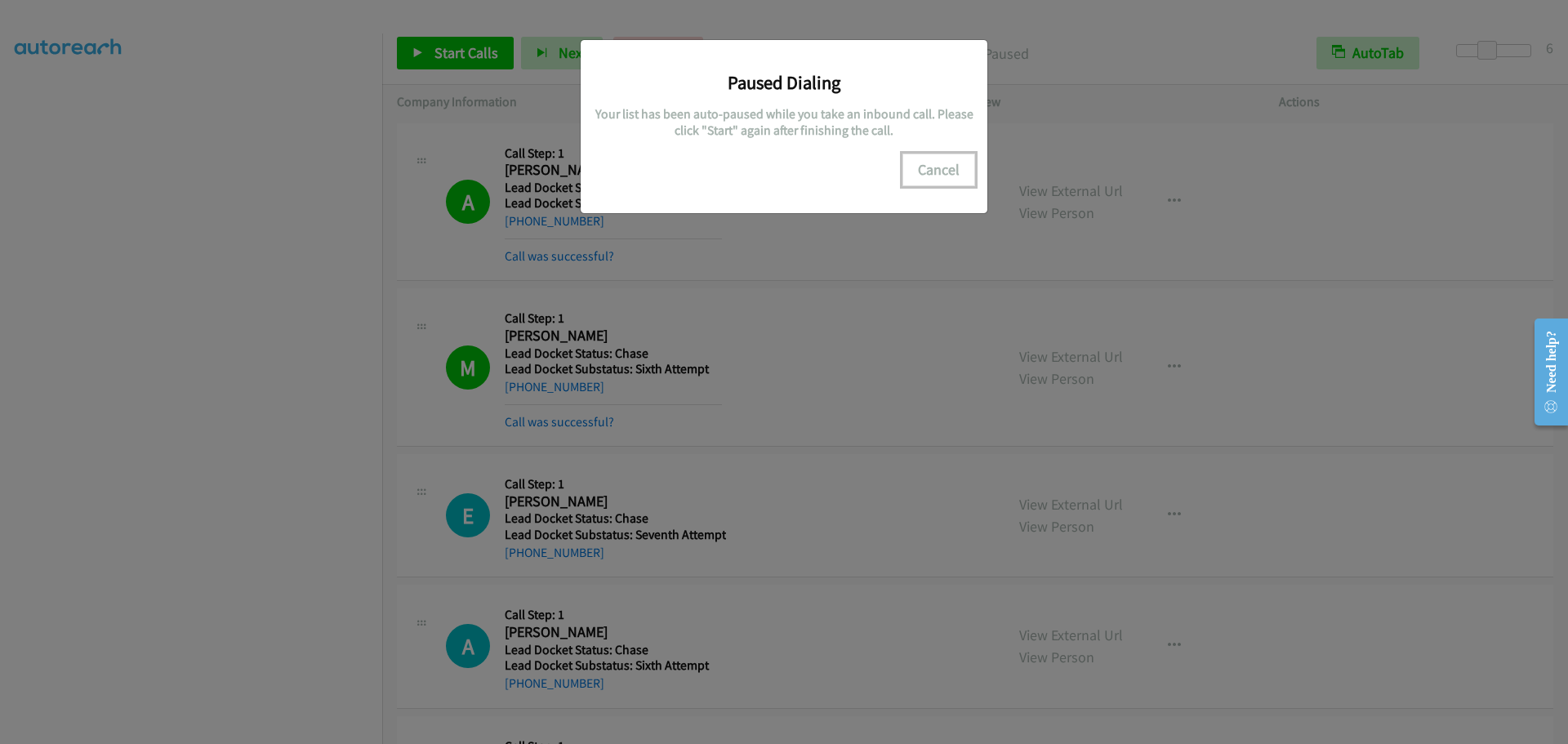
click at [935, 169] on button "Cancel" at bounding box center [939, 170] width 72 height 33
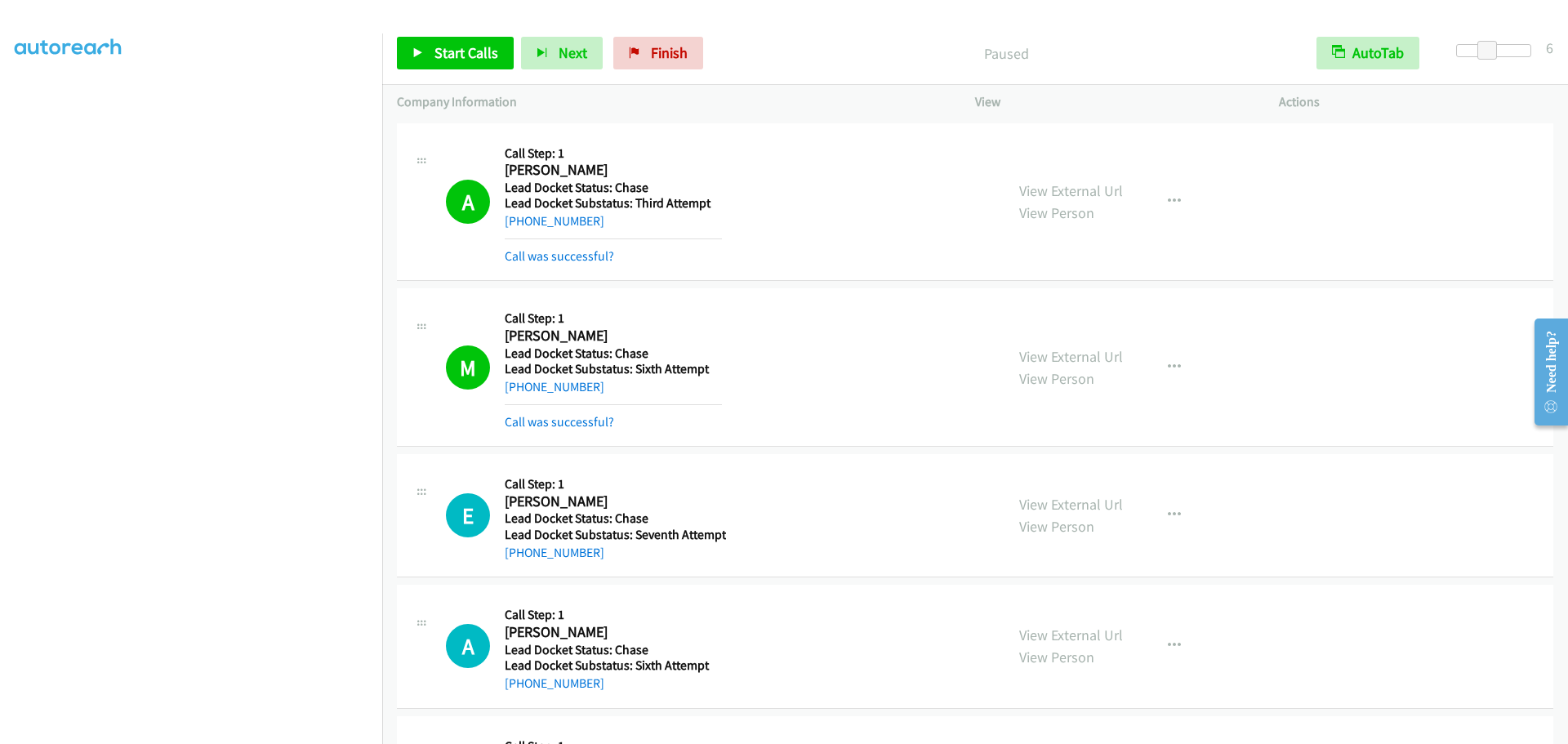
scroll to position [0, 0]
click at [38, 98] on link "My Lists" at bounding box center [39, 100] width 49 height 19
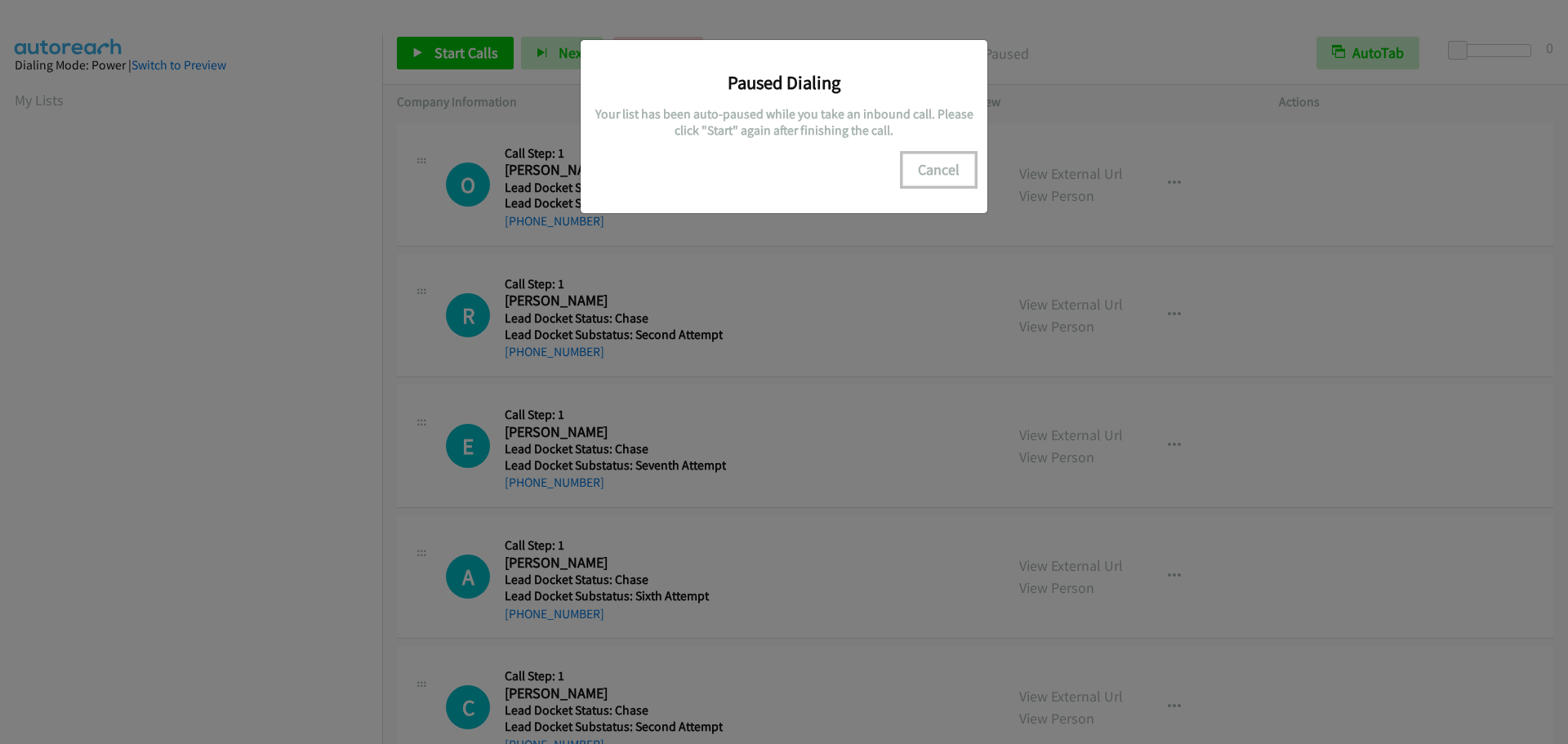
click at [937, 177] on button "Cancel" at bounding box center [939, 170] width 72 height 33
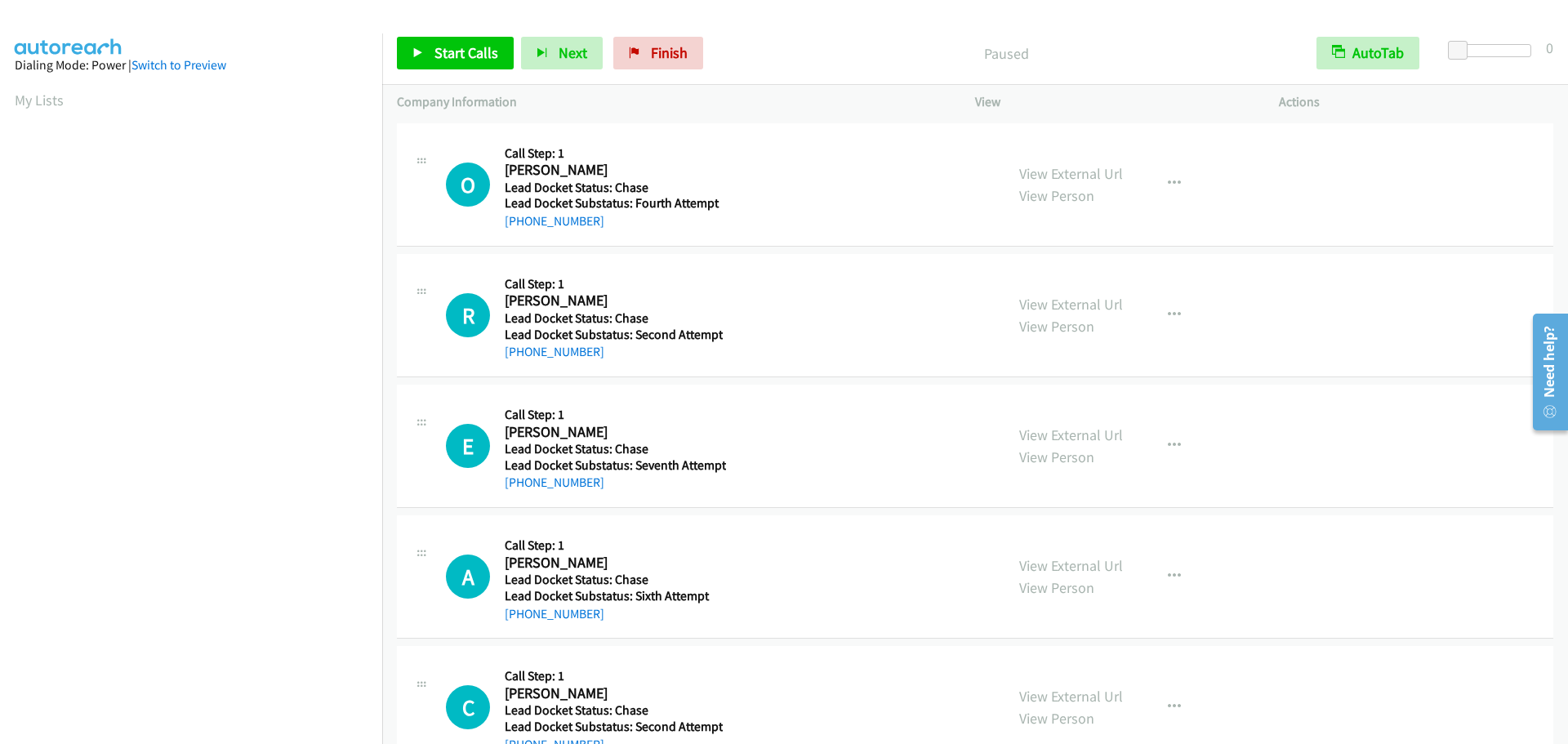
scroll to position [172, 0]
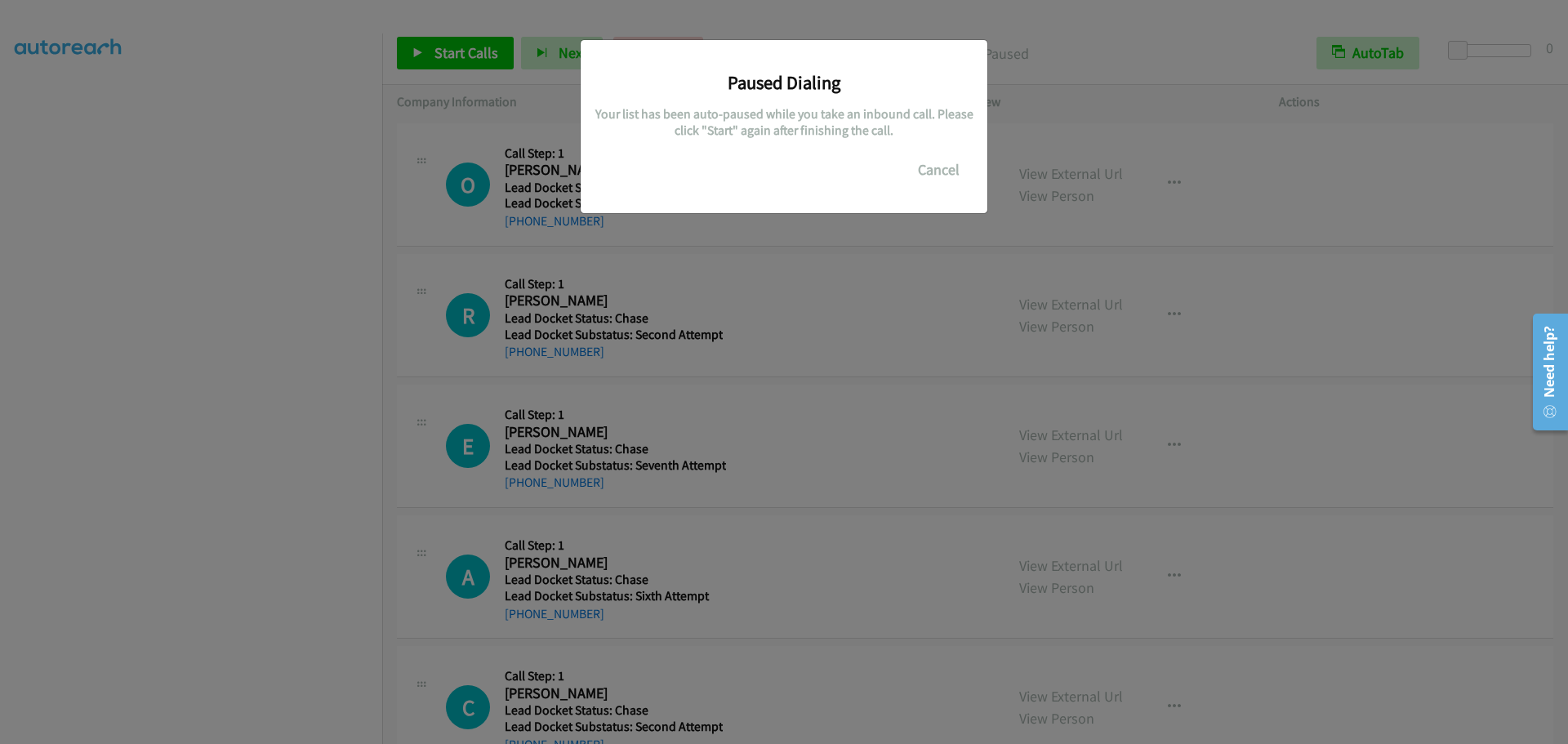
click at [212, 78] on body "Start Calls Pause Next Finish Paused AutoTab AutoTab 0 Company Information Info…" at bounding box center [784, 38] width 1568 height 78
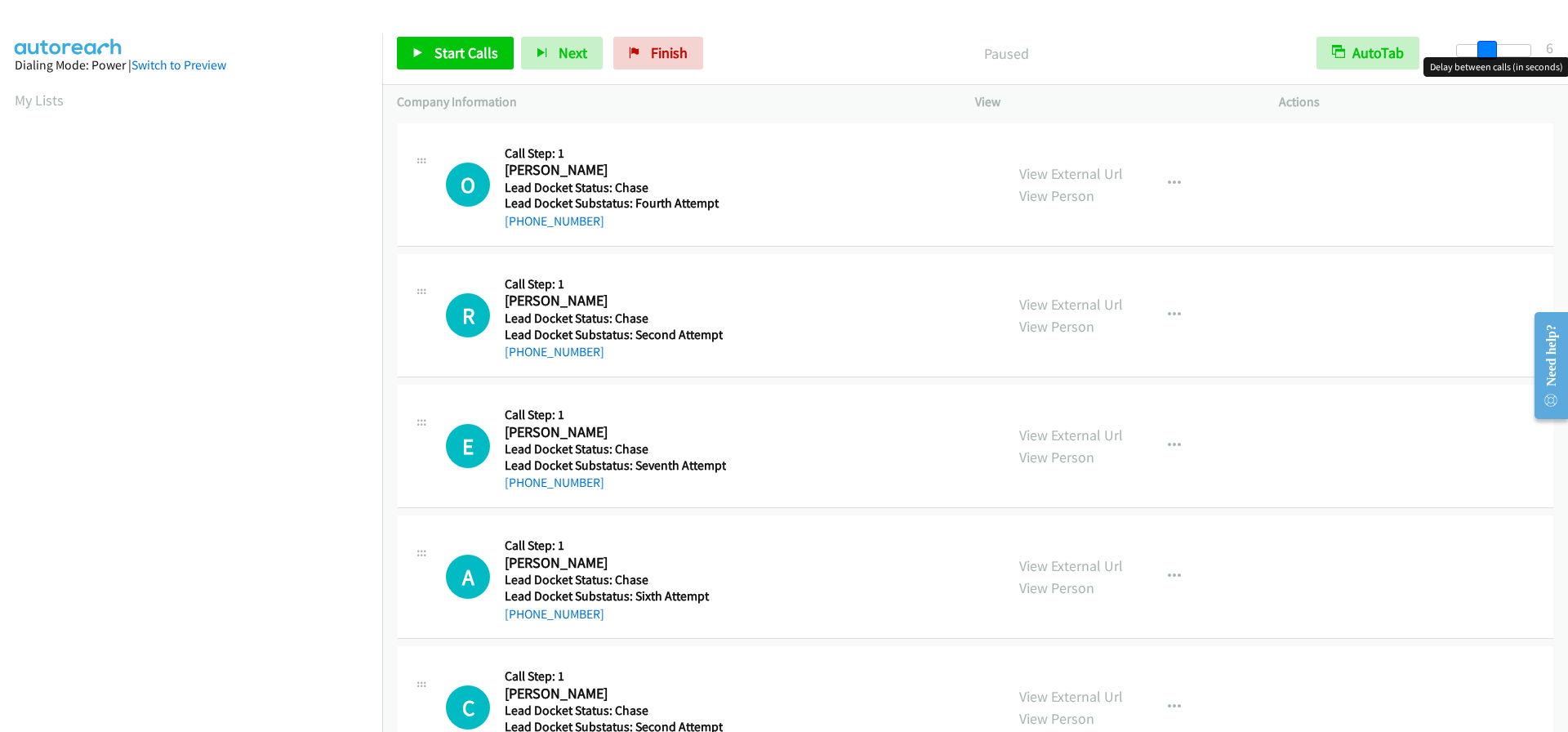
drag, startPoint x: 1453, startPoint y: 48, endPoint x: 1484, endPoint y: 44, distance: 31.3
click at [1484, 44] on span at bounding box center [1487, 50] width 19 height 19
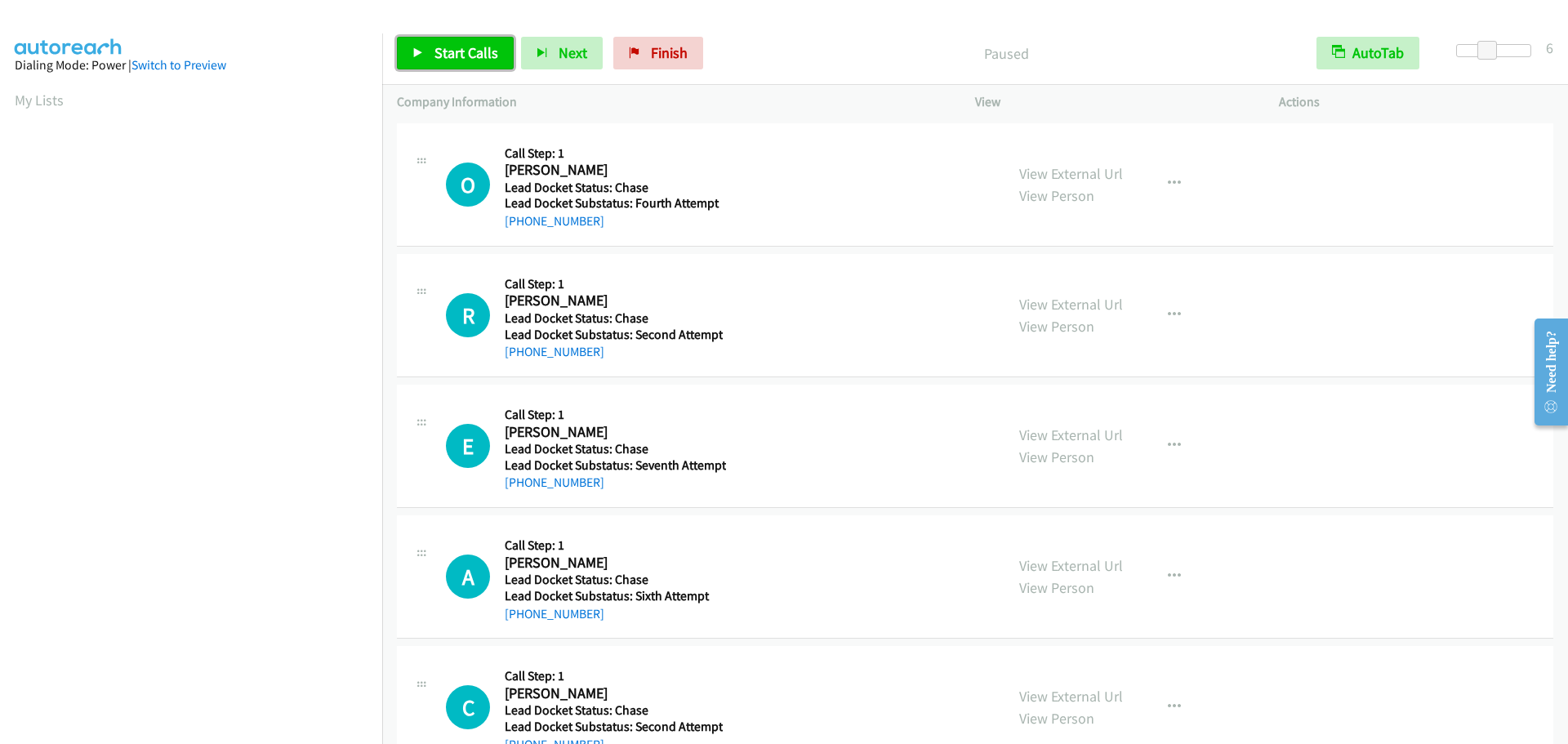
click at [470, 52] on span "Start Calls" at bounding box center [467, 52] width 64 height 19
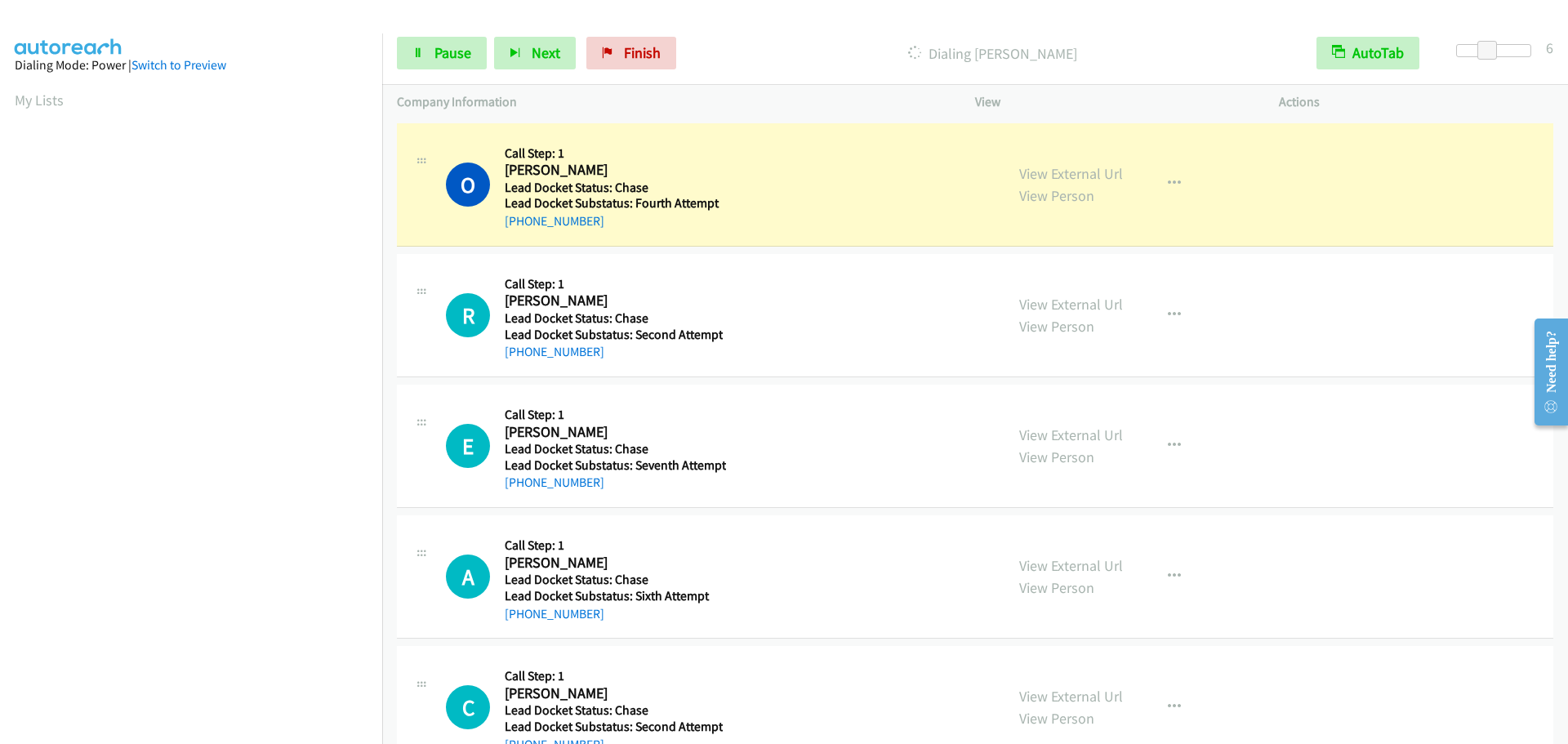
scroll to position [172, 0]
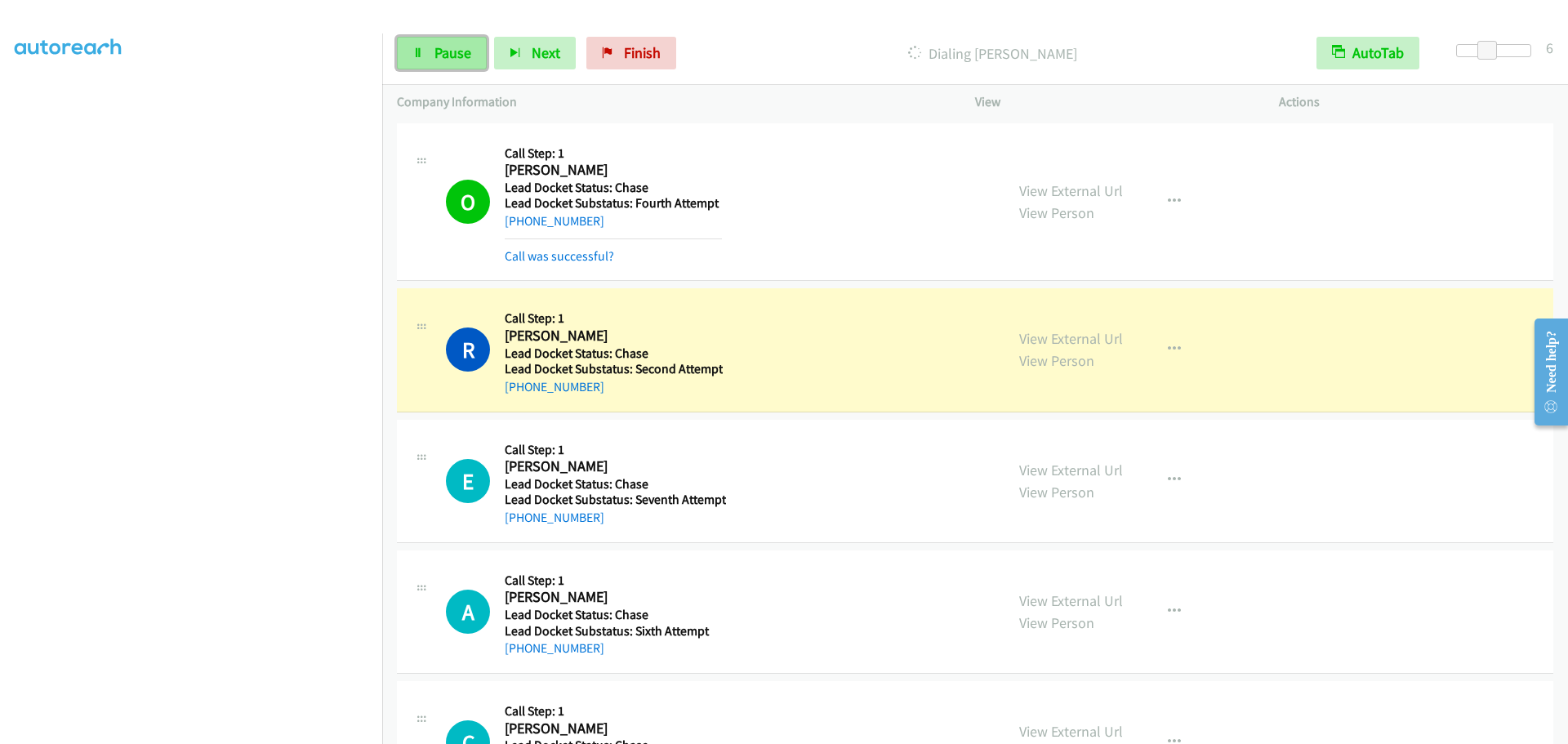
click at [462, 47] on span "Pause" at bounding box center [453, 52] width 37 height 19
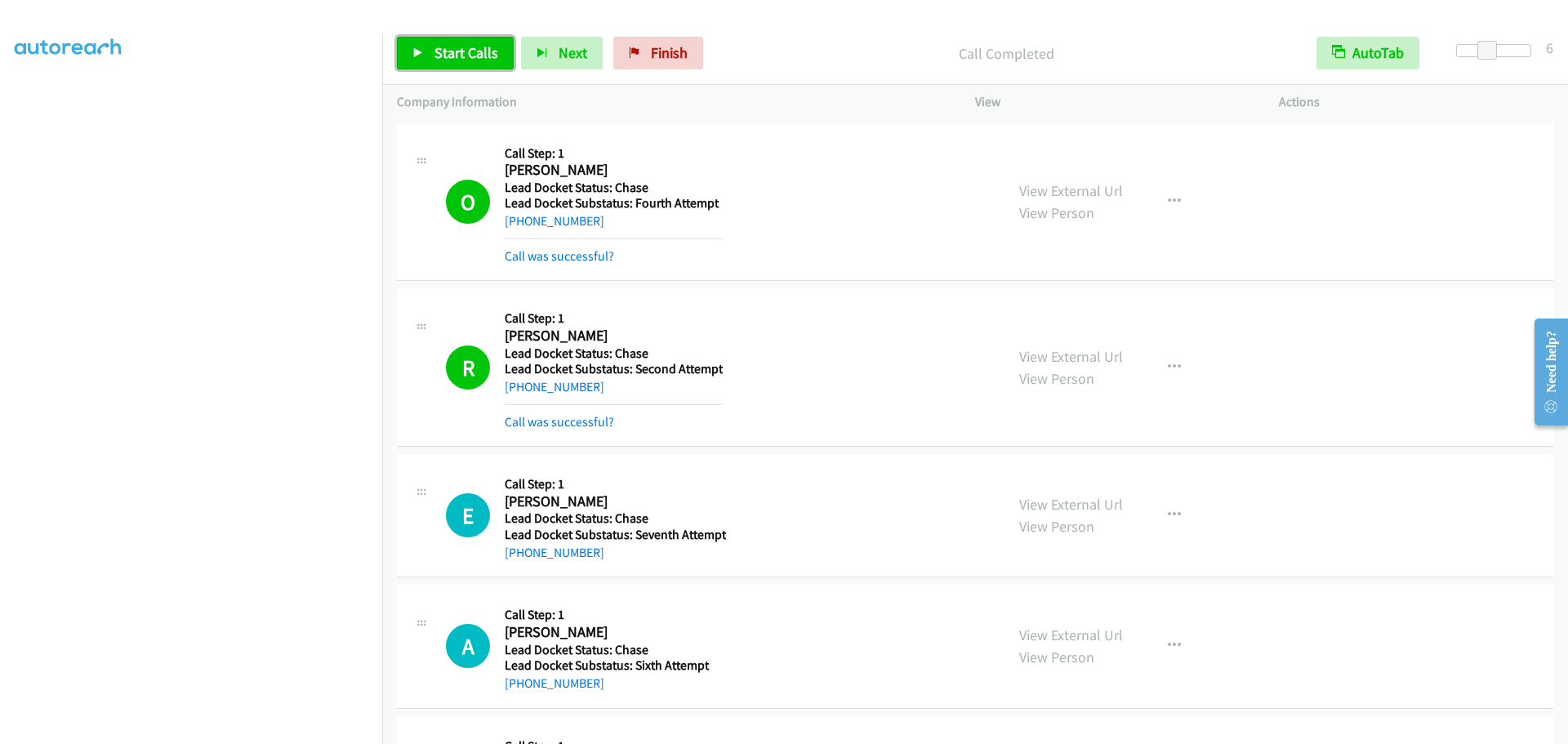
click at [465, 47] on span "Start Calls" at bounding box center [467, 52] width 64 height 19
click at [452, 51] on span "Pause" at bounding box center [453, 52] width 37 height 19
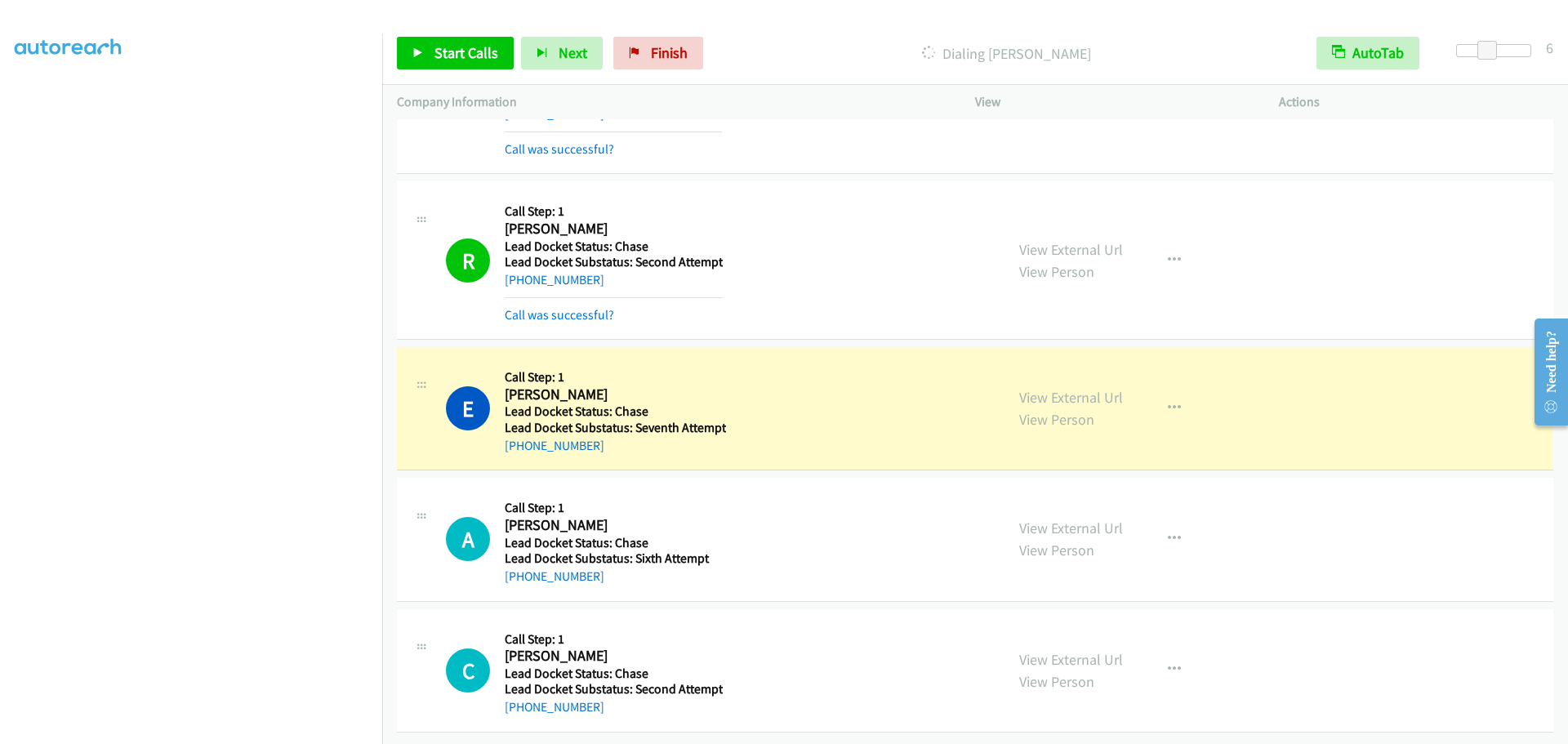
scroll to position [119, 0]
click at [456, 56] on span "Start Calls" at bounding box center [467, 52] width 64 height 19
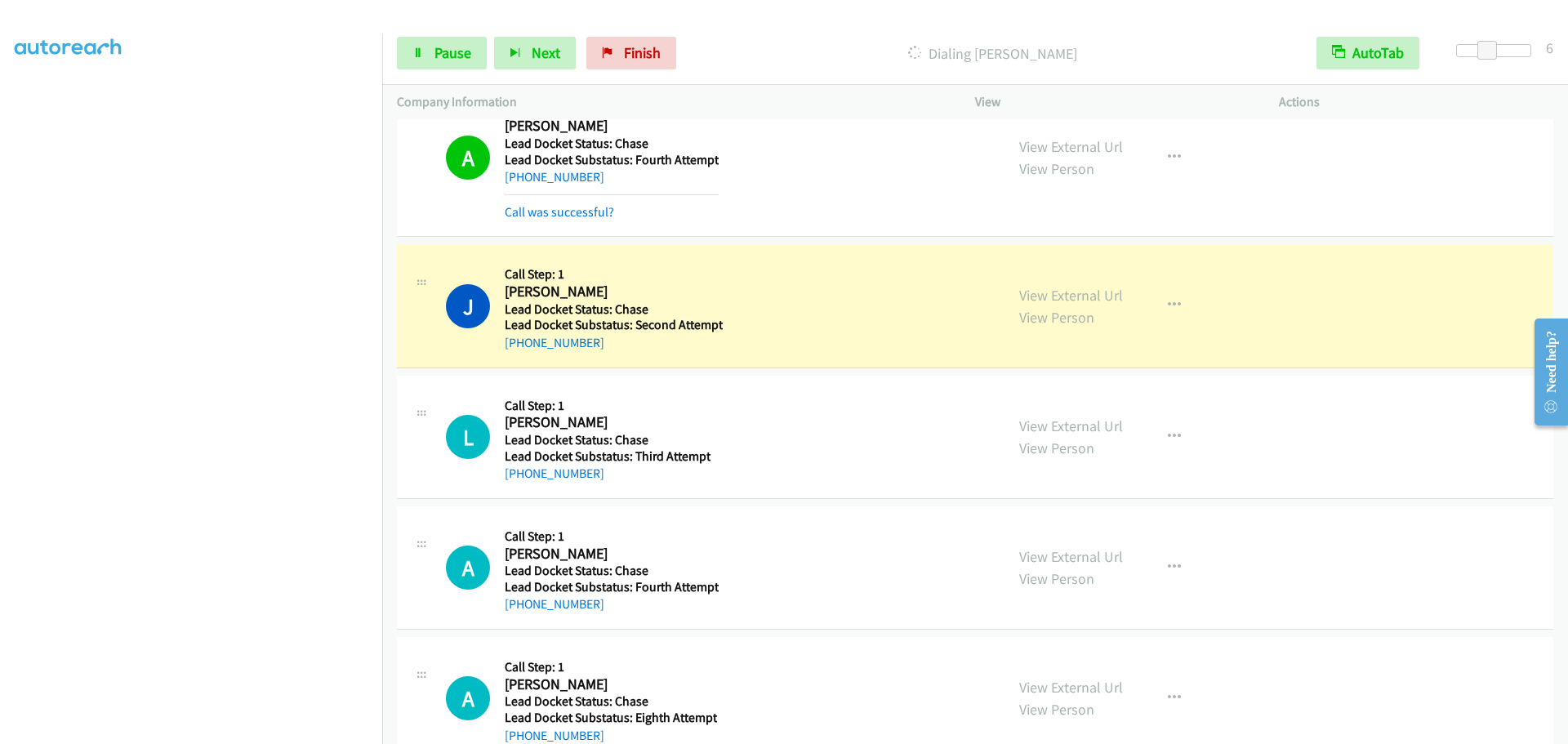
scroll to position [1742, 0]
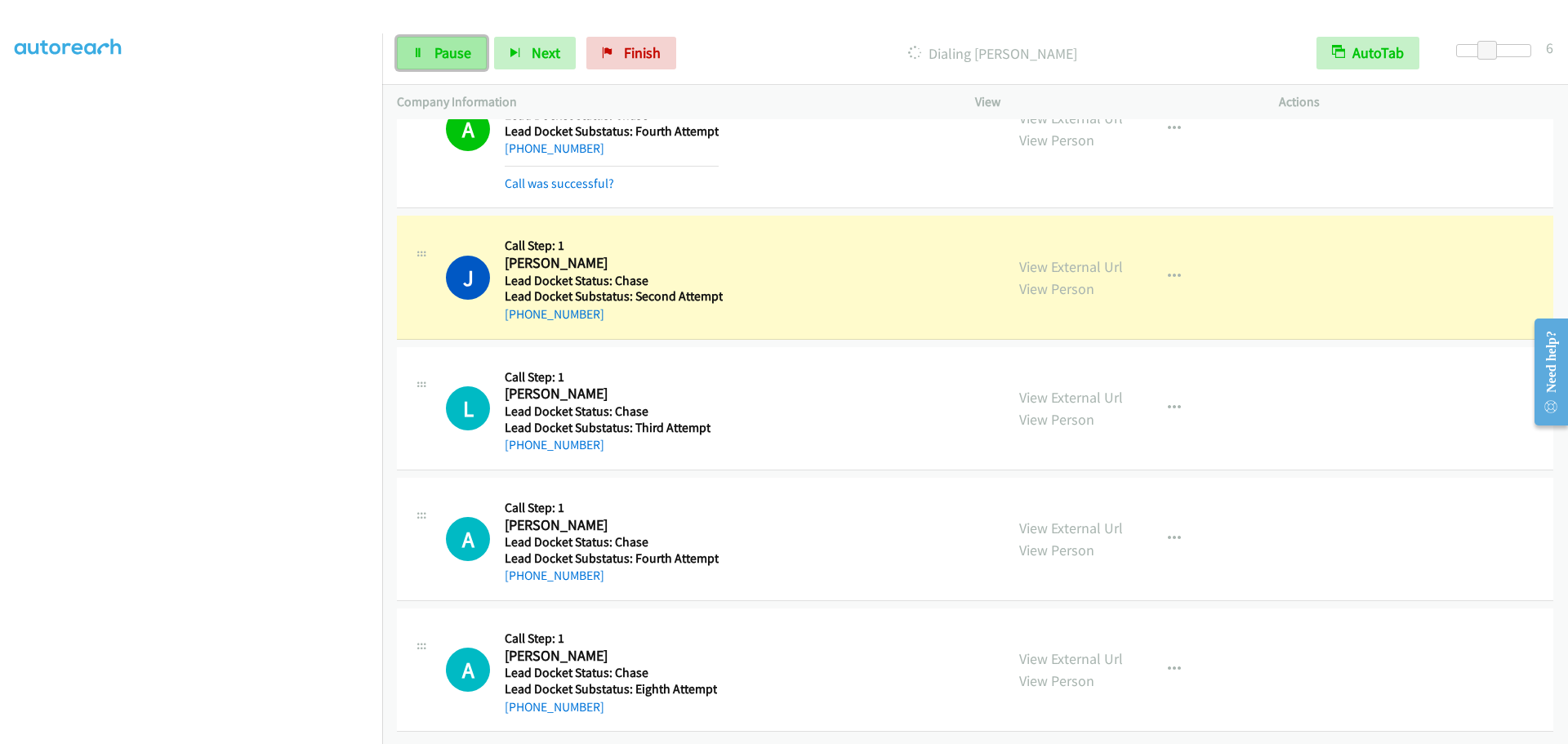
click at [443, 50] on span "Pause" at bounding box center [453, 52] width 37 height 19
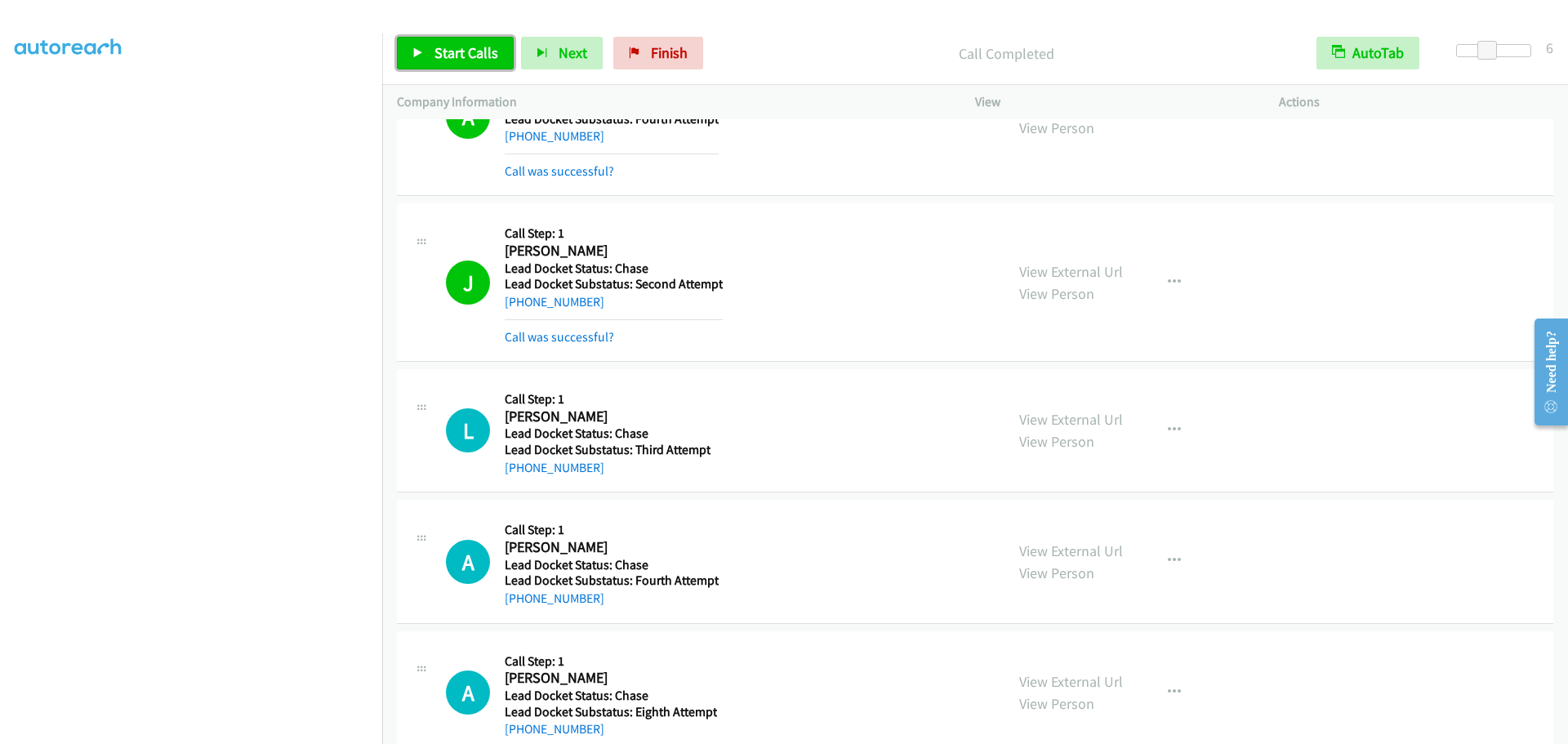
click at [466, 48] on span "Start Calls" at bounding box center [467, 52] width 64 height 19
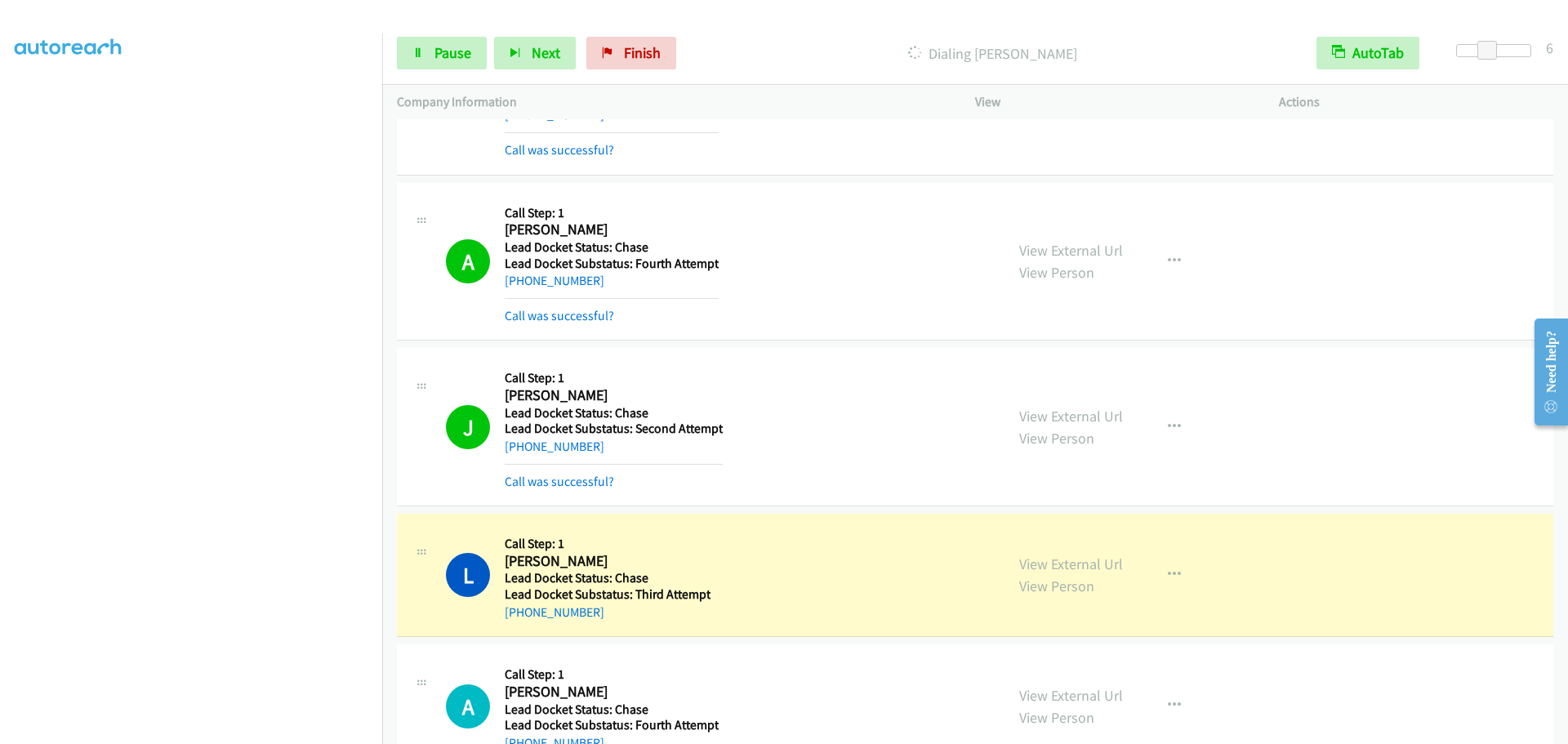
scroll to position [1776, 0]
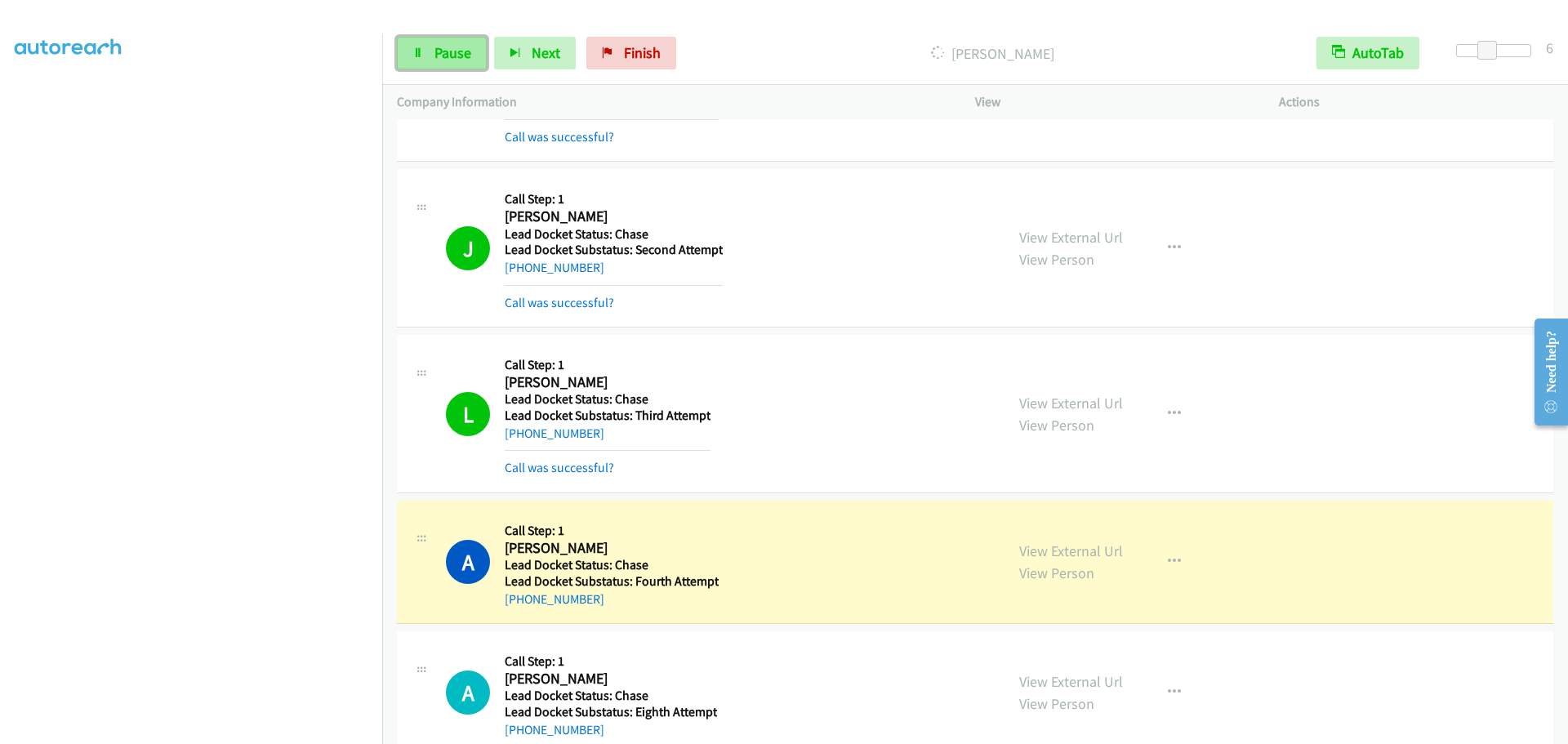
click at [466, 40] on link "Pause" at bounding box center [442, 53] width 90 height 33
click at [474, 60] on span "Start Calls" at bounding box center [467, 52] width 64 height 19
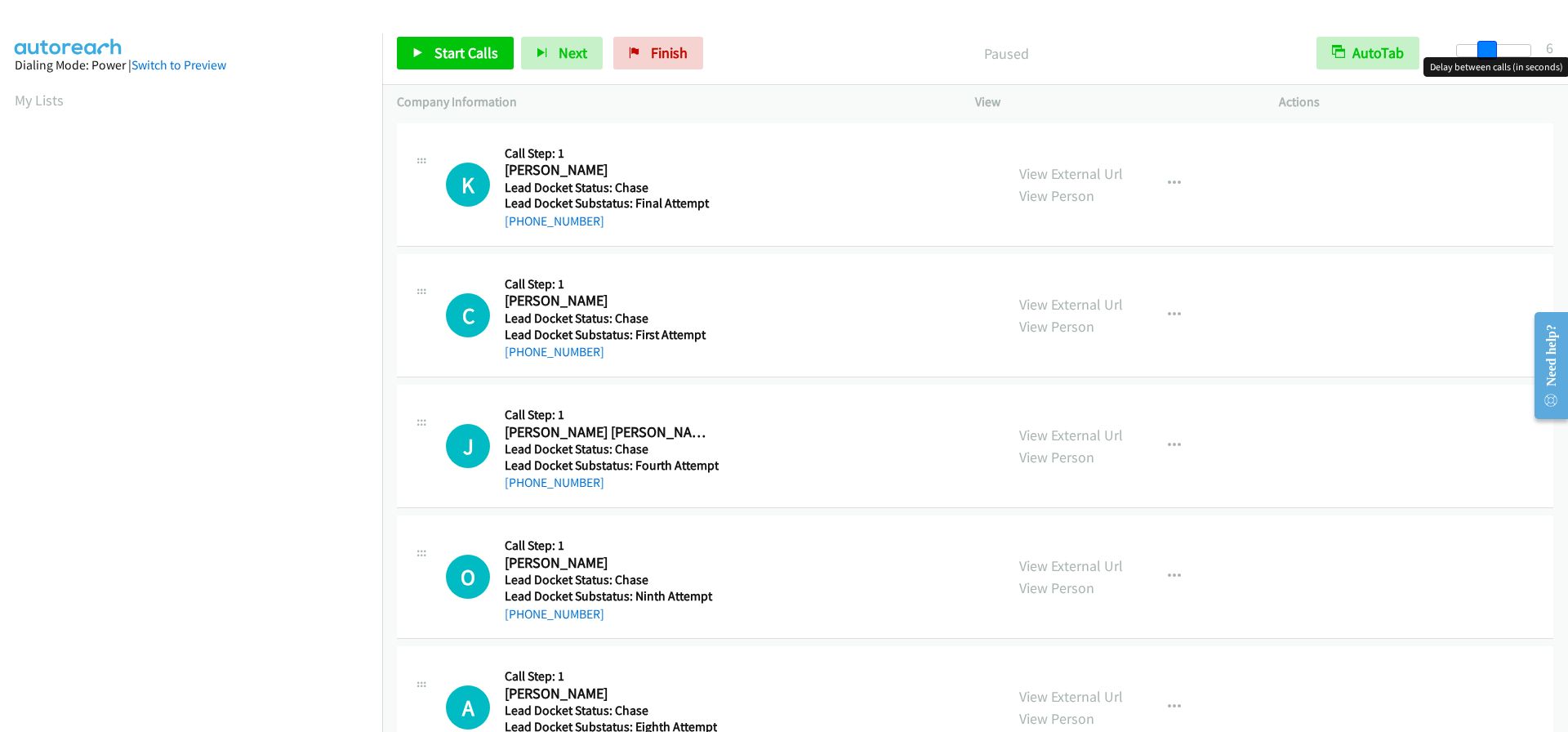
drag, startPoint x: 1457, startPoint y: 53, endPoint x: 1482, endPoint y: 53, distance: 25.0
click at [1482, 53] on span at bounding box center [1487, 50] width 19 height 19
